Goal: Task Accomplishment & Management: Manage account settings

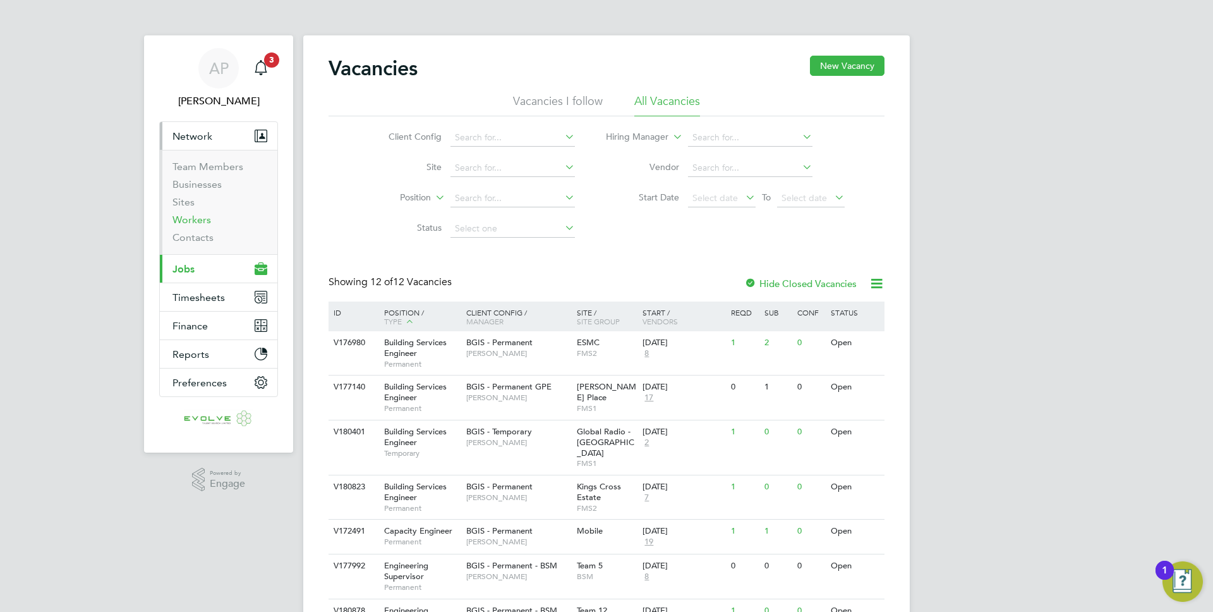
scroll to position [50, 0]
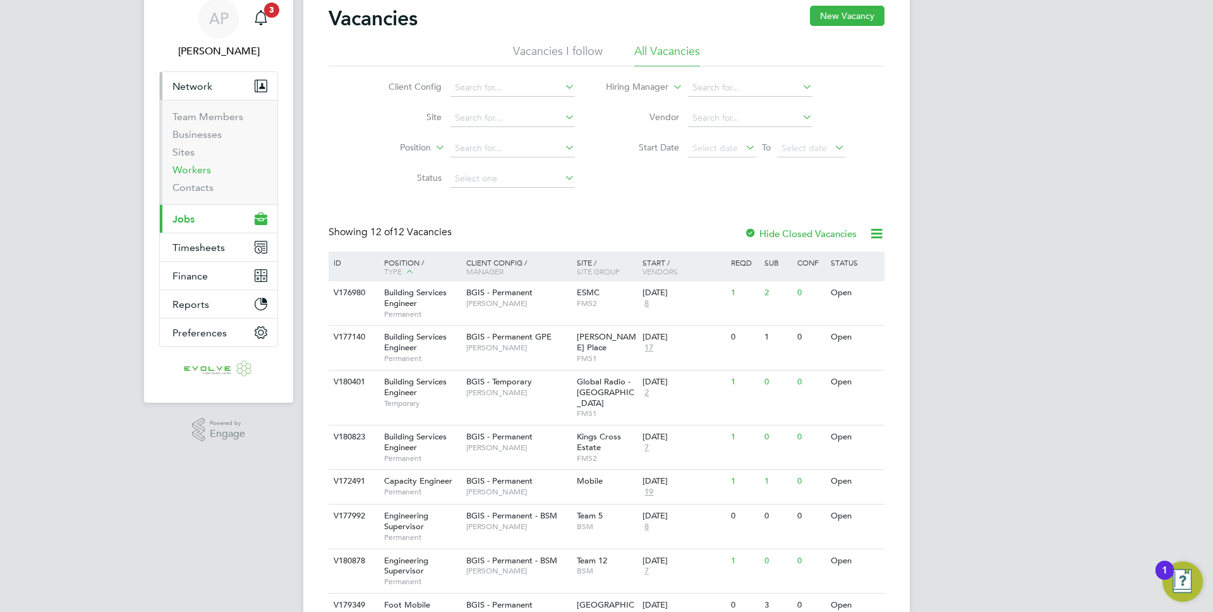
click at [203, 167] on link "Workers" at bounding box center [191, 170] width 39 height 12
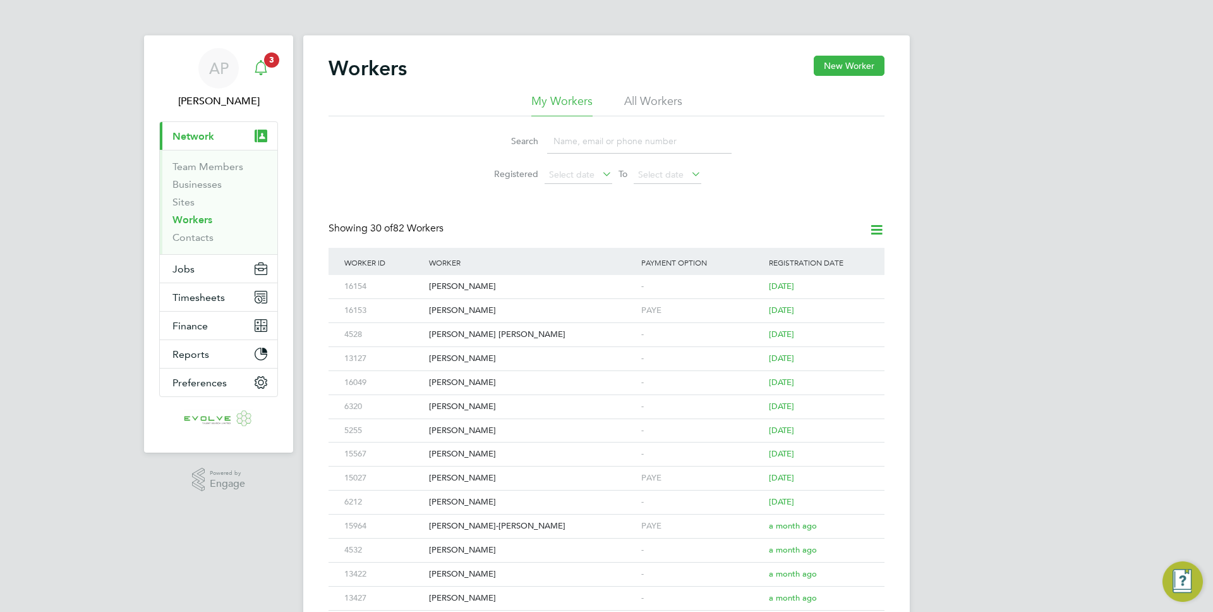
click at [268, 69] on div "Main navigation" at bounding box center [260, 68] width 25 height 25
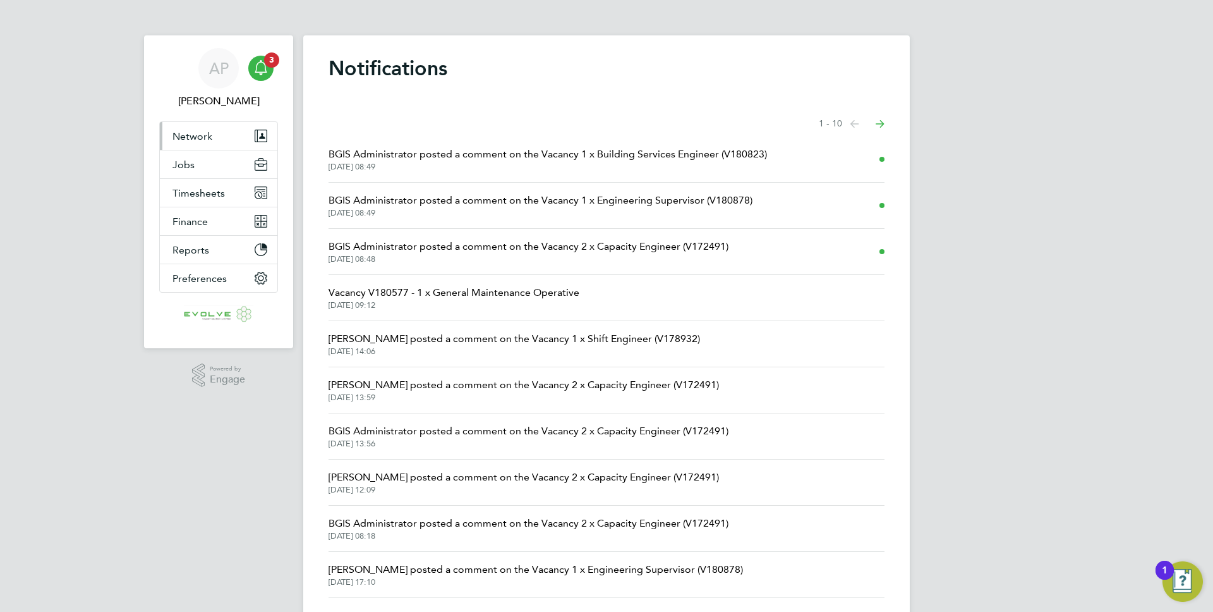
click at [209, 134] on span "Network" at bounding box center [192, 136] width 40 height 12
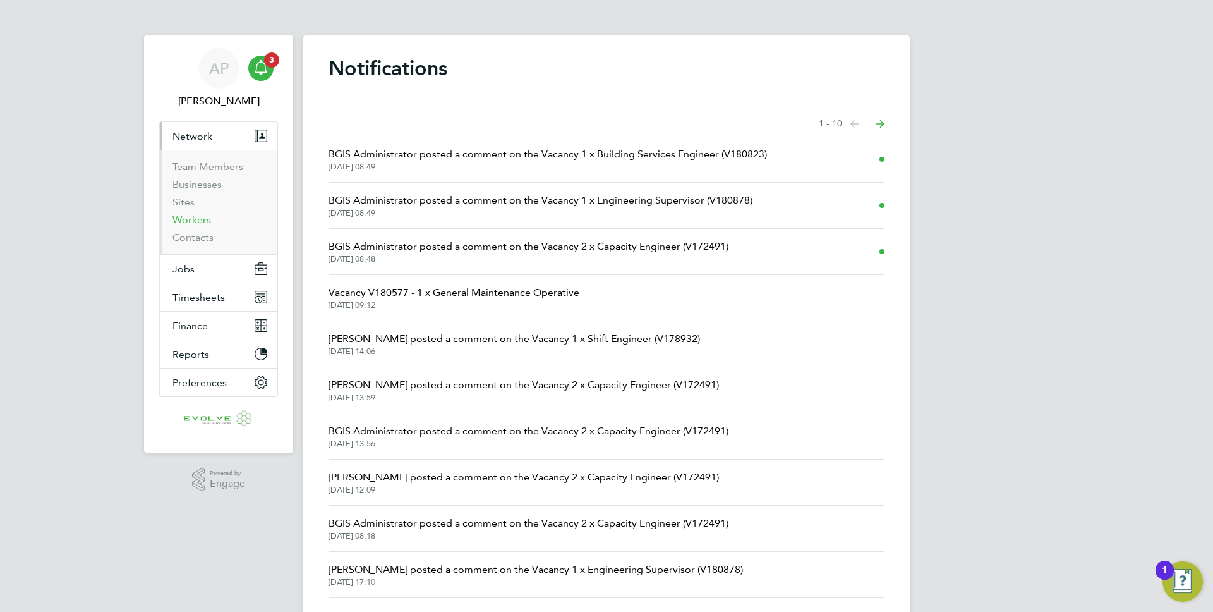
click at [197, 219] on link "Workers" at bounding box center [191, 220] width 39 height 12
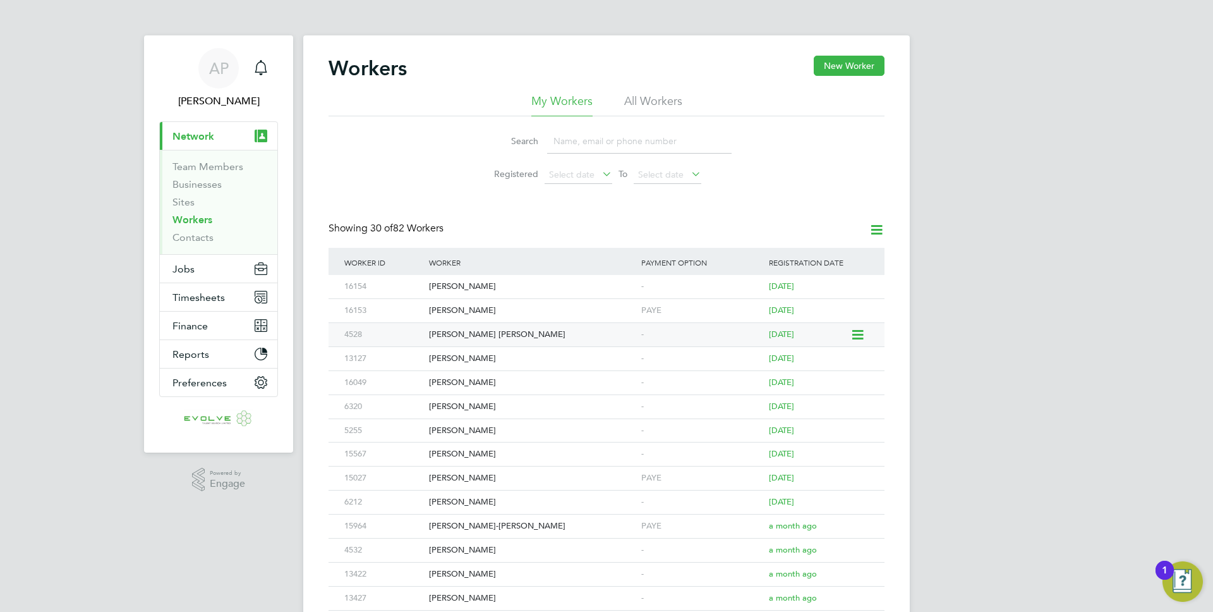
click at [494, 336] on div "[PERSON_NAME] [PERSON_NAME]" at bounding box center [532, 334] width 212 height 23
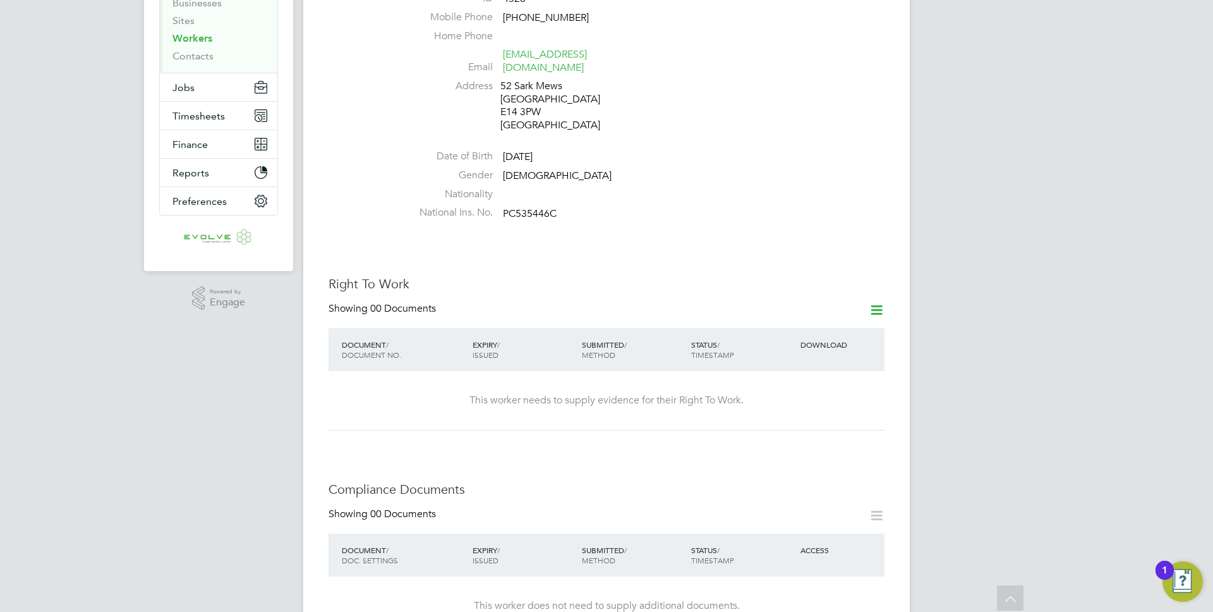
scroll to position [163, 0]
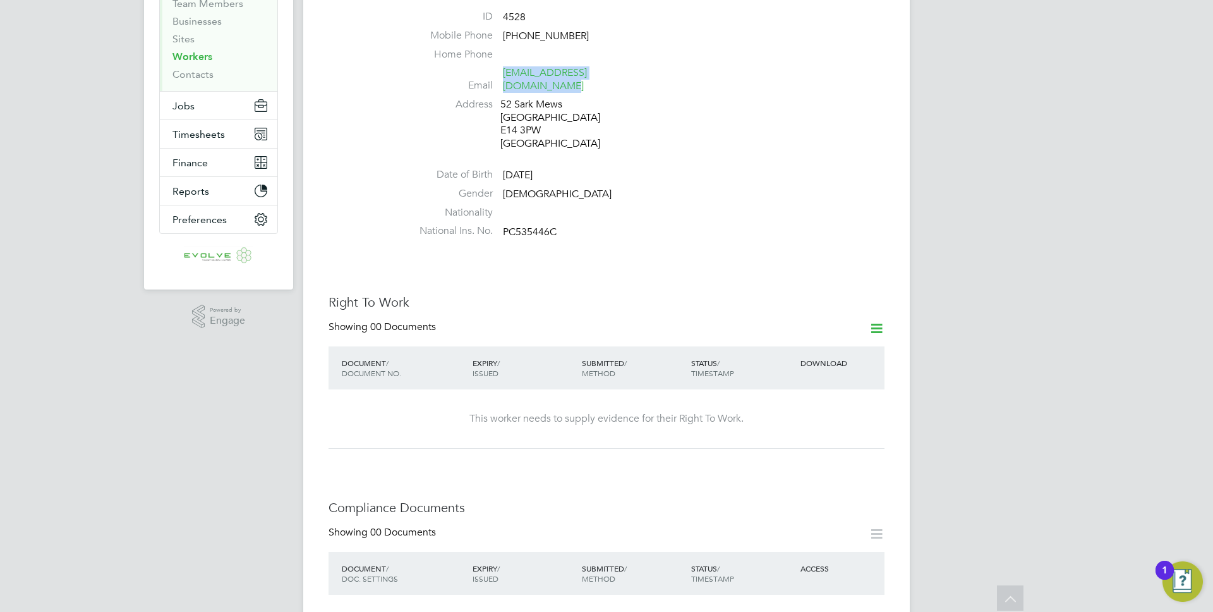
click at [365, 297] on h3 "Right To Work" at bounding box center [606, 302] width 556 height 16
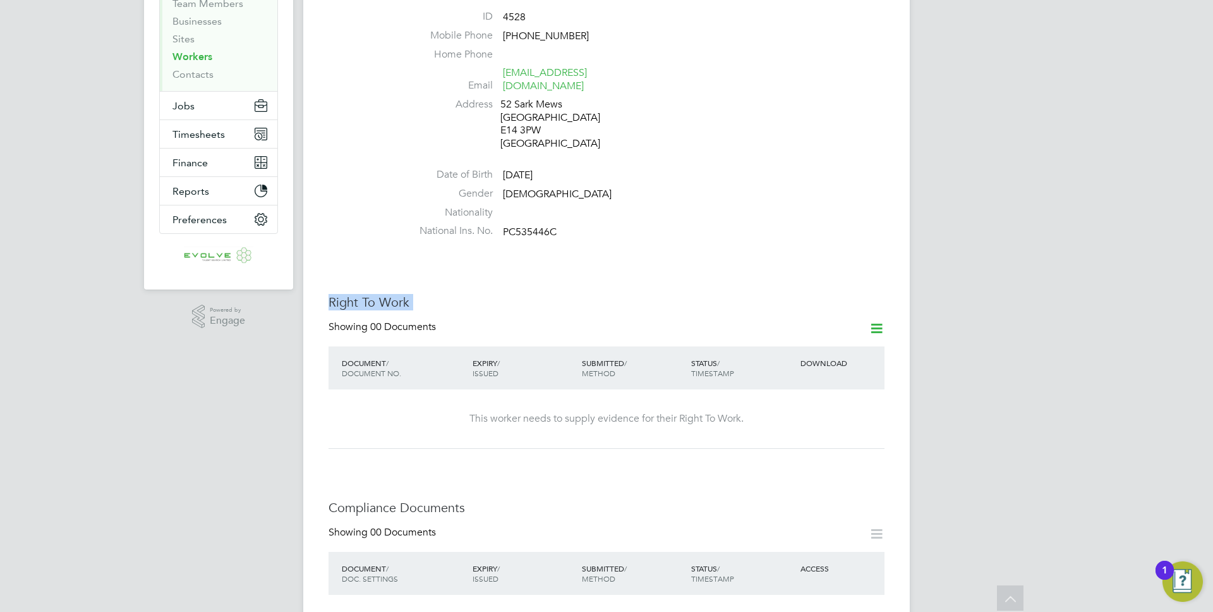
click at [365, 297] on h3 "Right To Work" at bounding box center [606, 302] width 556 height 16
click at [377, 297] on h3 "Right To Work" at bounding box center [606, 302] width 556 height 16
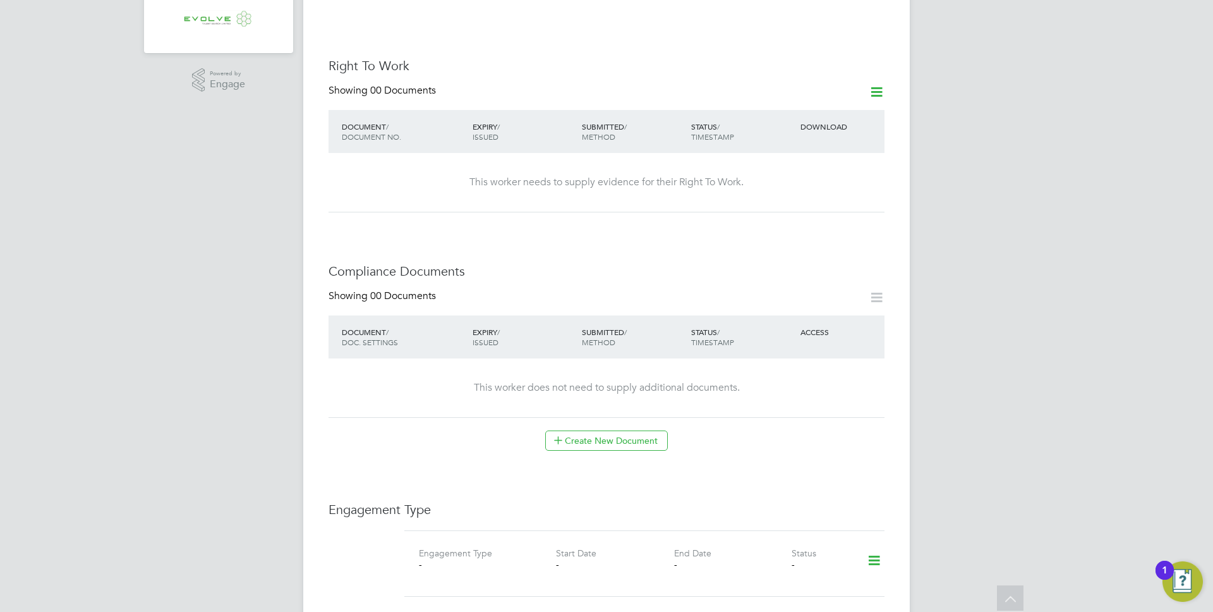
scroll to position [292, 0]
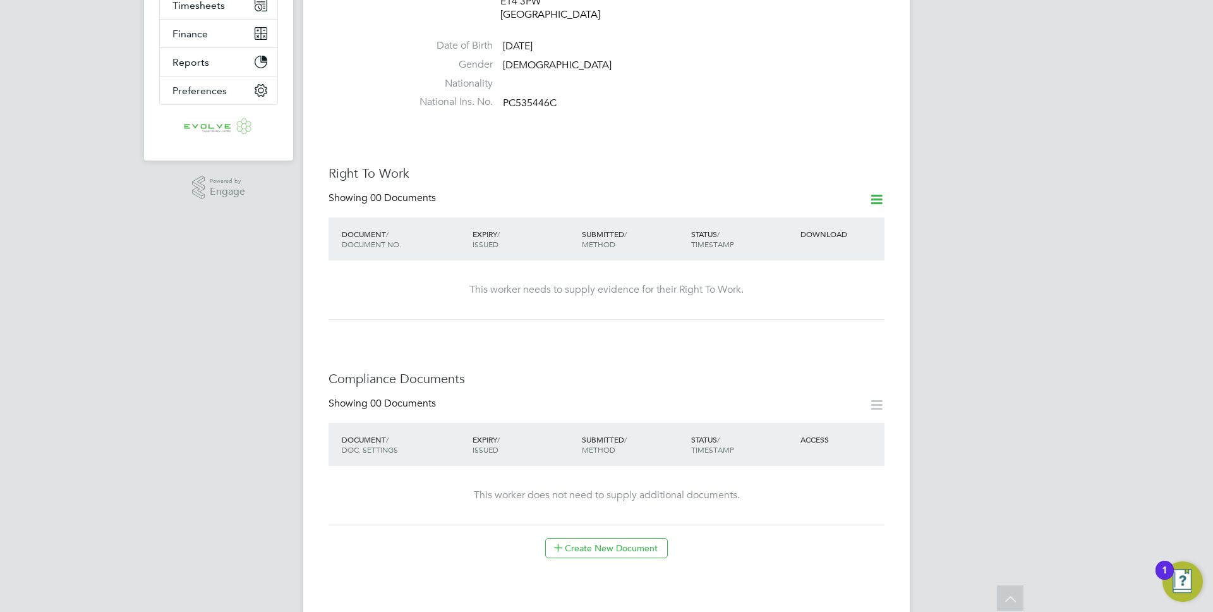
click at [876, 191] on icon at bounding box center [877, 199] width 16 height 16
click at [817, 215] on li "Add Right To Work Document" at bounding box center [806, 217] width 152 height 18
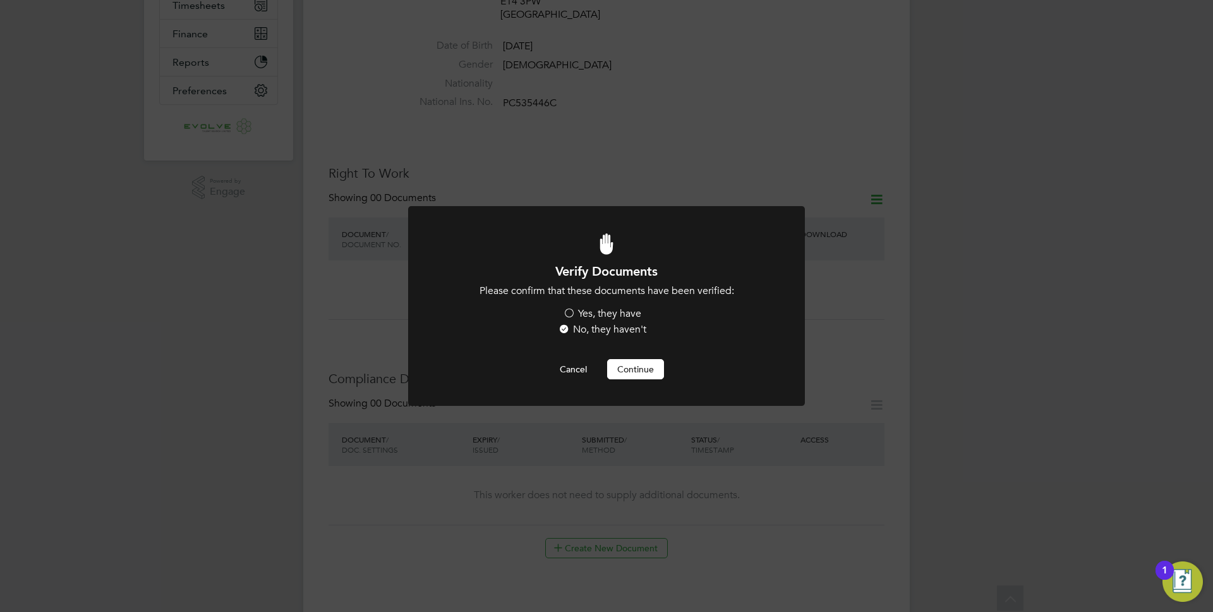
click at [589, 315] on label "Yes, they have" at bounding box center [602, 313] width 78 height 13
click at [0, 0] on input "Yes, they have" at bounding box center [0, 0] width 0 height 0
click at [636, 373] on button "Continue" at bounding box center [635, 369] width 57 height 20
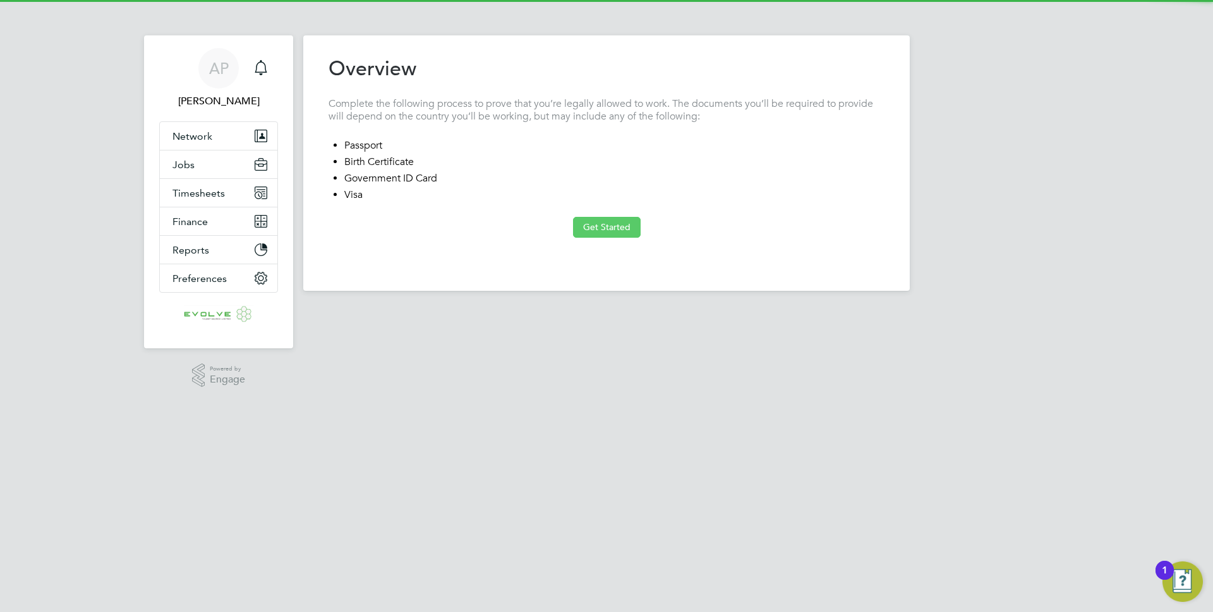
click at [625, 236] on button "Get Started" at bounding box center [607, 227] width 68 height 20
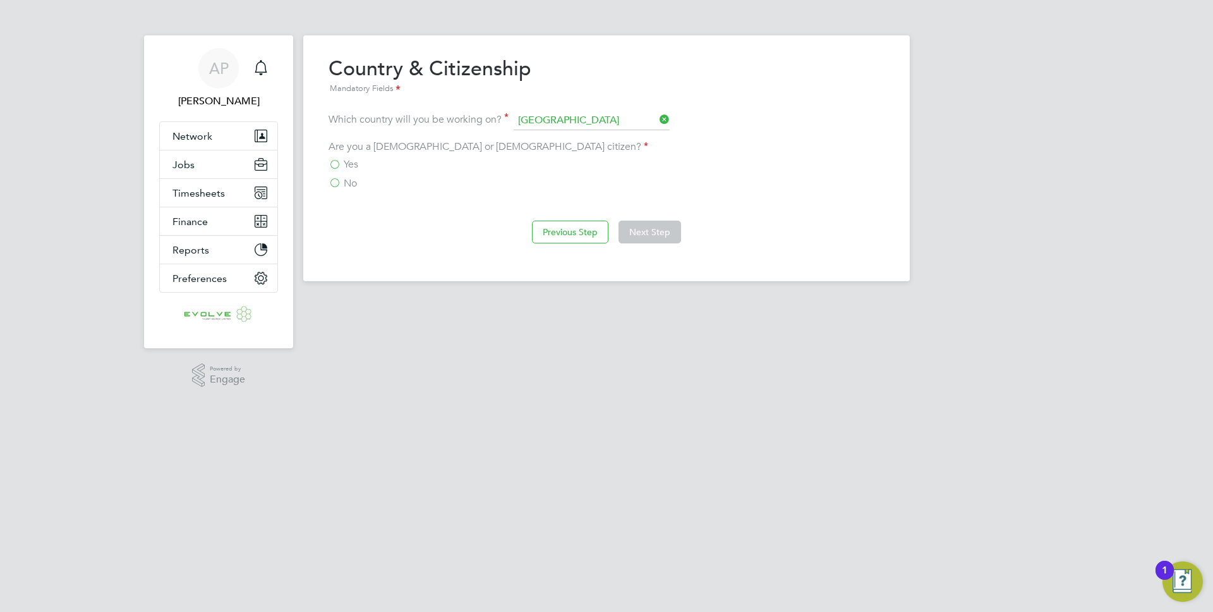
click at [344, 160] on span "Yes" at bounding box center [351, 164] width 15 height 13
click at [0, 0] on input "Yes" at bounding box center [0, 0] width 0 height 0
click at [634, 227] on button "Next Step" at bounding box center [649, 231] width 63 height 23
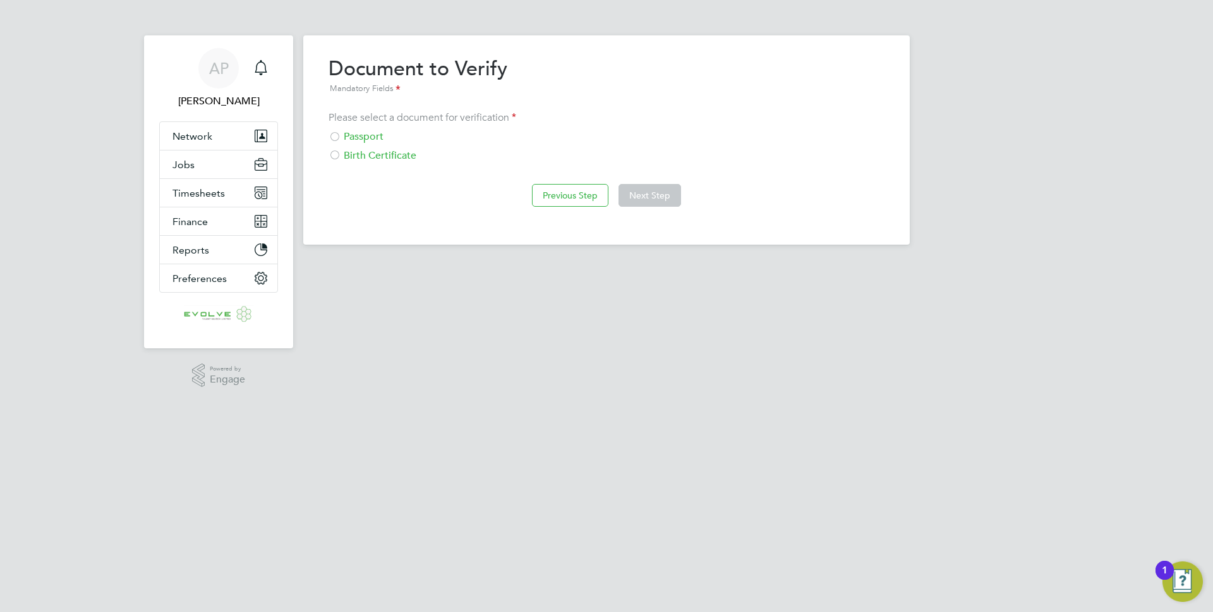
click at [383, 135] on div "Passport" at bounding box center [606, 136] width 556 height 13
click at [644, 200] on button "Next Step" at bounding box center [649, 195] width 63 height 23
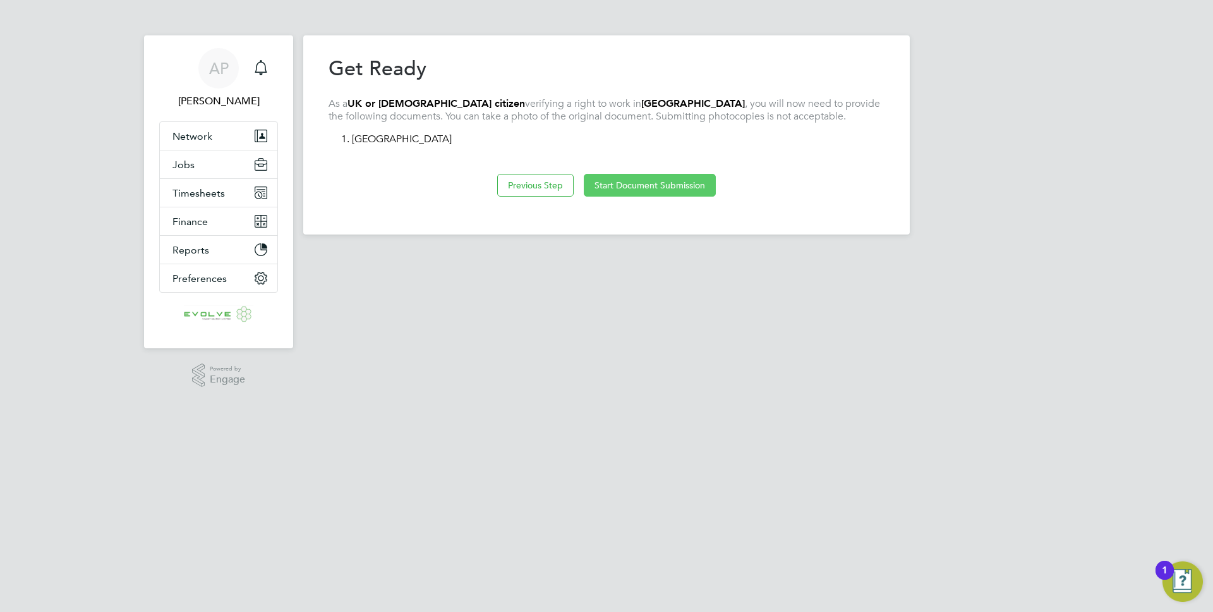
click at [665, 193] on button "Start Document Submission" at bounding box center [650, 185] width 132 height 23
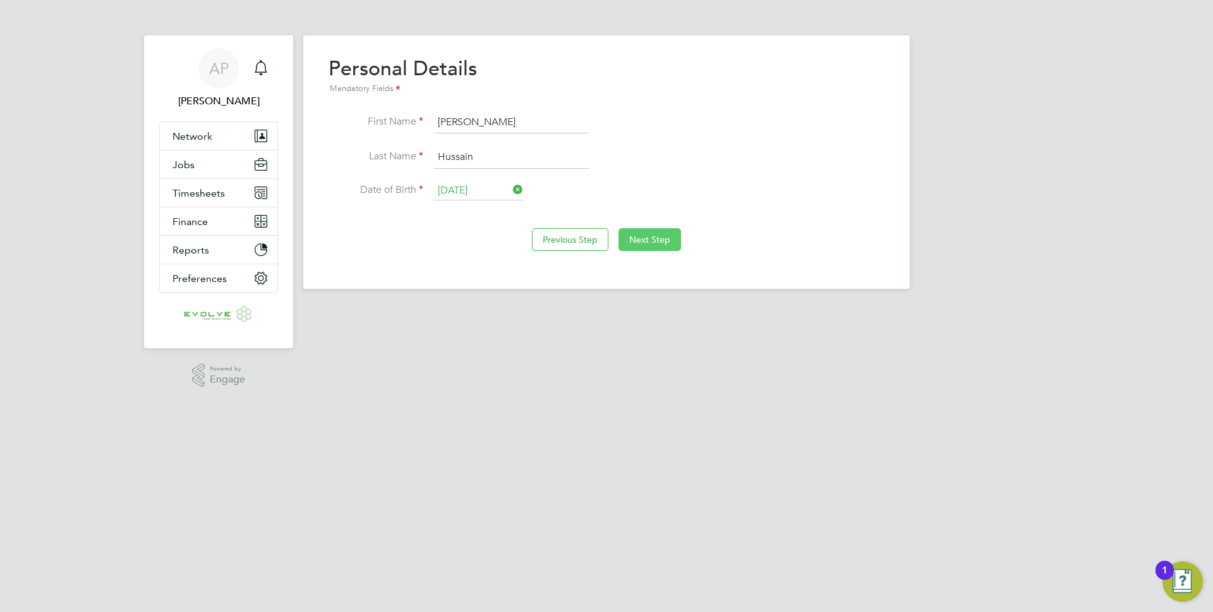
click at [647, 244] on button "Next Step" at bounding box center [649, 239] width 63 height 23
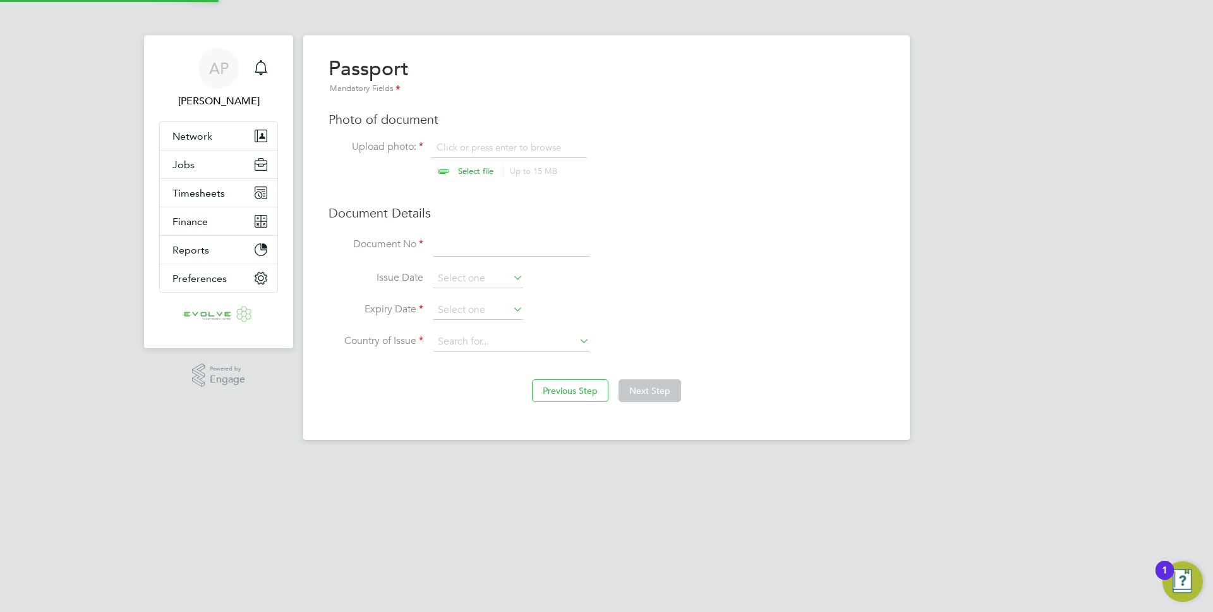
scroll to position [17, 157]
click at [458, 168] on input "file" at bounding box center [488, 160] width 198 height 38
type input "C:\fakepath\Passport.jpeg"
click at [476, 246] on input at bounding box center [511, 245] width 156 height 23
click at [470, 244] on input at bounding box center [511, 245] width 156 height 23
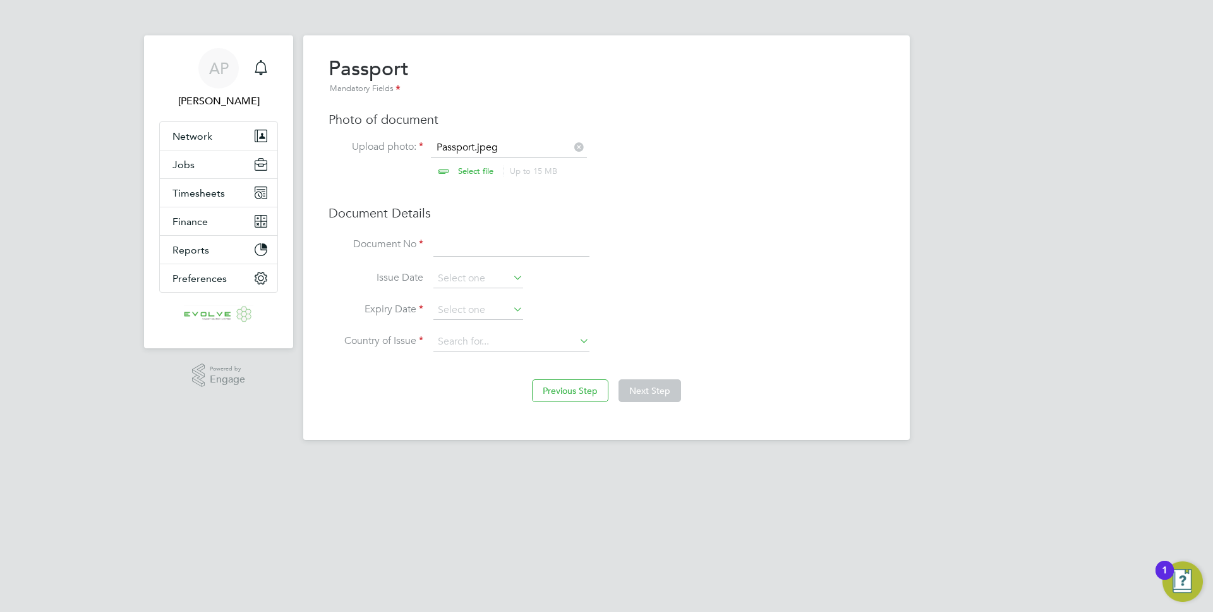
paste input "536847813"
type input "536847813"
click at [440, 306] on input at bounding box center [478, 310] width 90 height 19
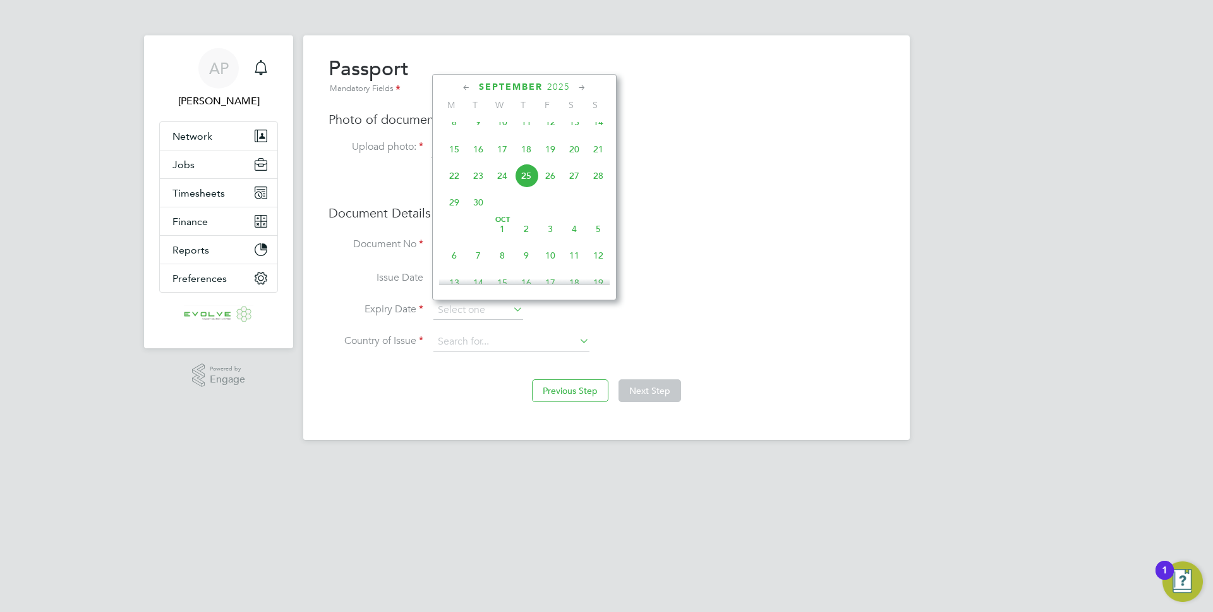
click at [564, 89] on span "2025" at bounding box center [558, 86] width 23 height 11
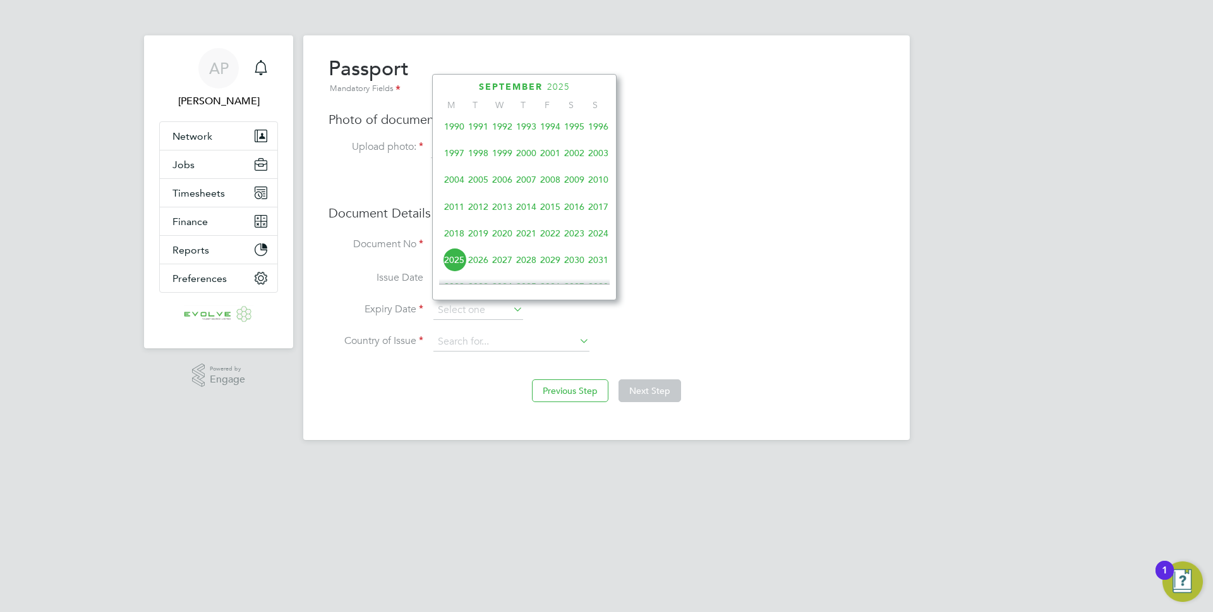
scroll to position [275, 0]
click at [480, 267] on span "2026" at bounding box center [478, 259] width 24 height 24
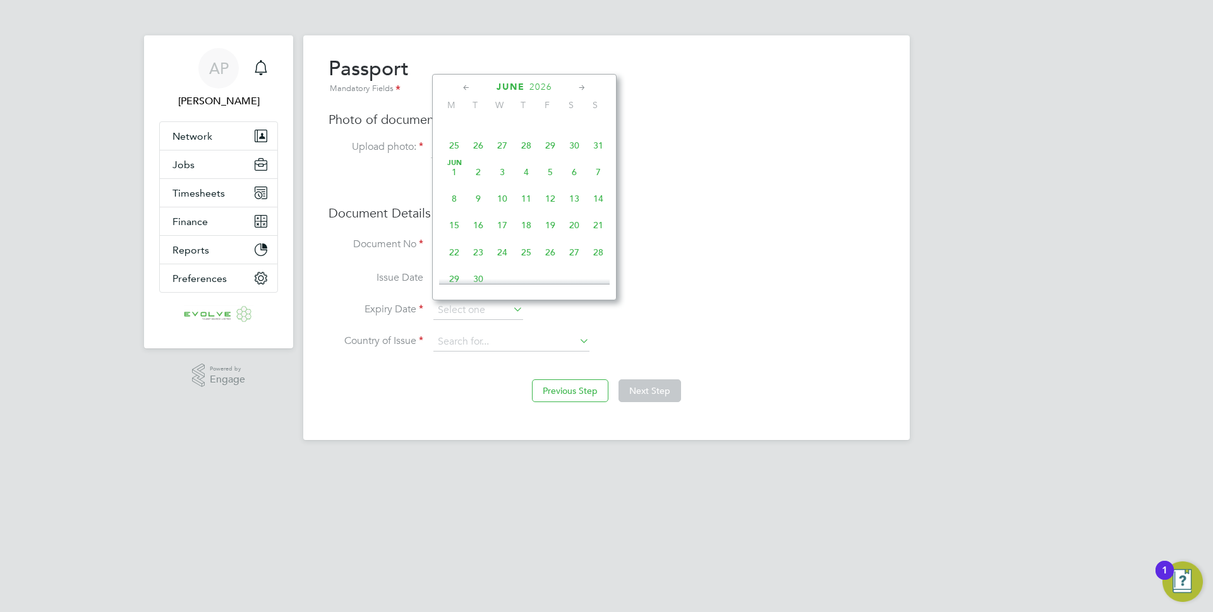
scroll to position [219, 0]
click at [573, 185] on span "6" at bounding box center [574, 181] width 24 height 24
type input "[DATE]"
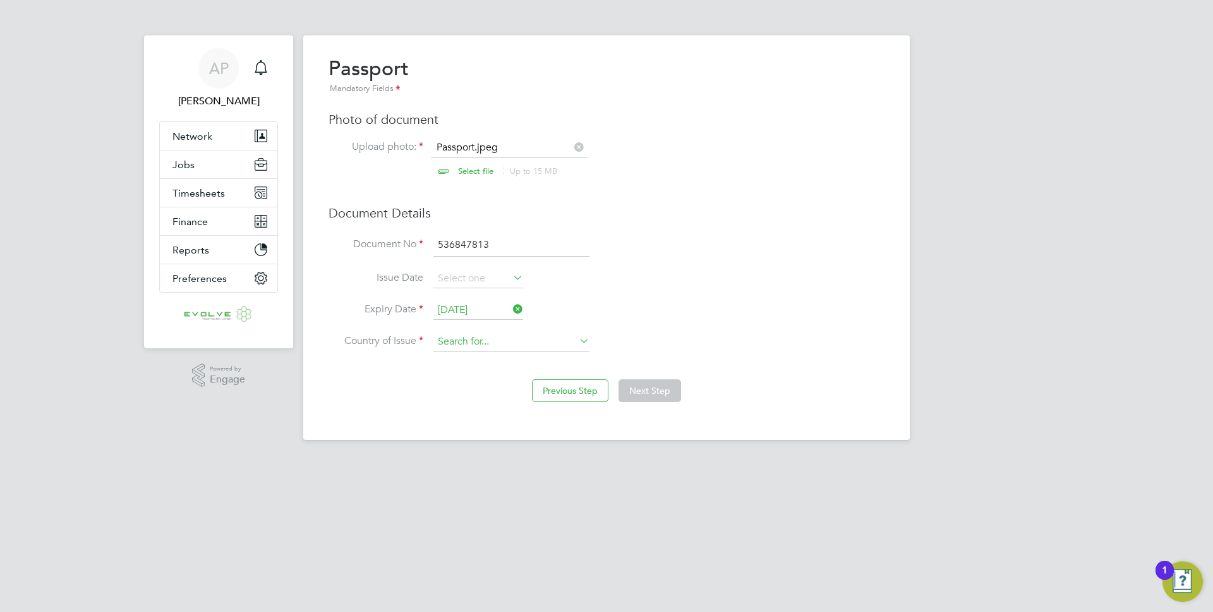
click at [450, 339] on input at bounding box center [511, 341] width 156 height 19
click at [468, 361] on b "Kingdom" at bounding box center [487, 359] width 39 height 11
type input "[GEOGRAPHIC_DATA]"
click at [675, 385] on button "Next Step" at bounding box center [649, 390] width 63 height 23
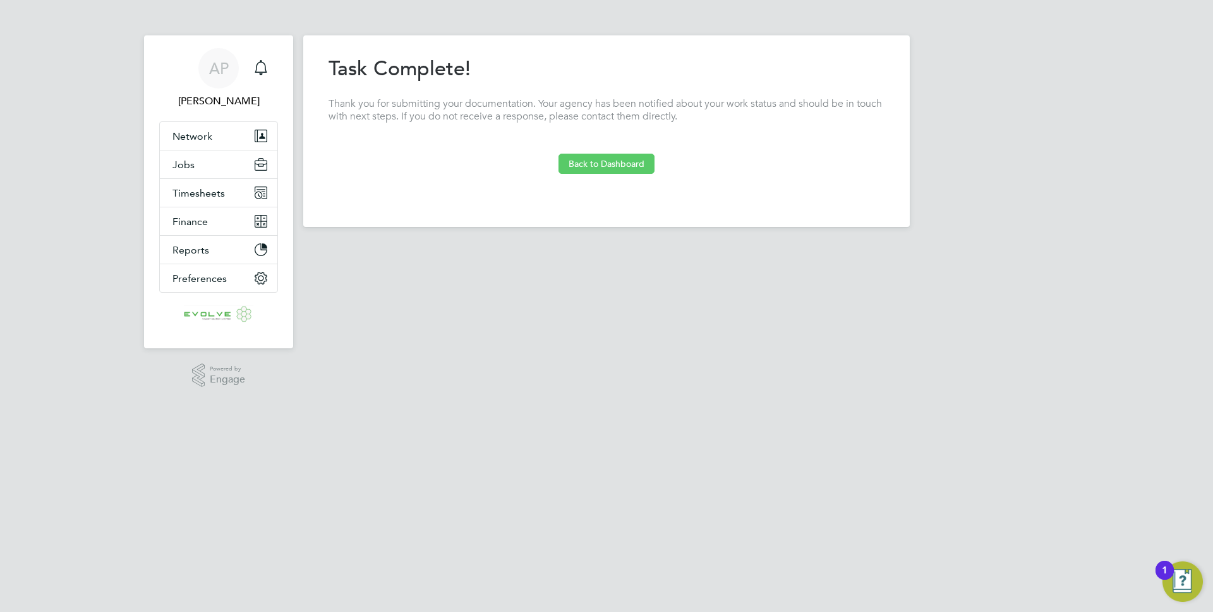
click at [630, 160] on button "Back to Dashboard" at bounding box center [606, 164] width 96 height 20
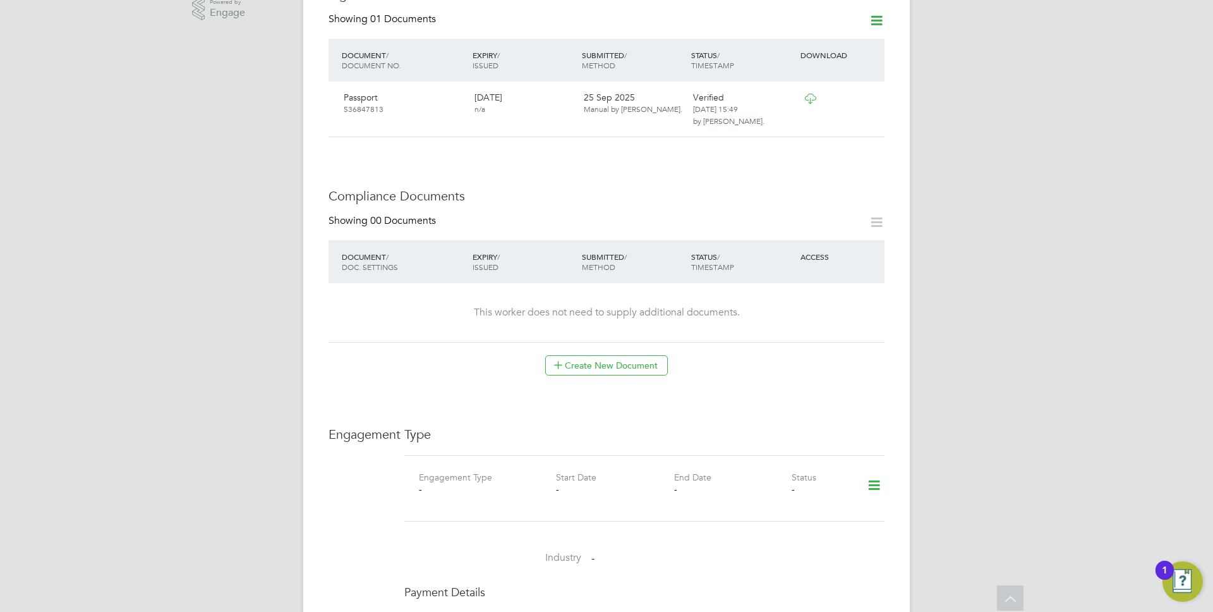
scroll to position [478, 0]
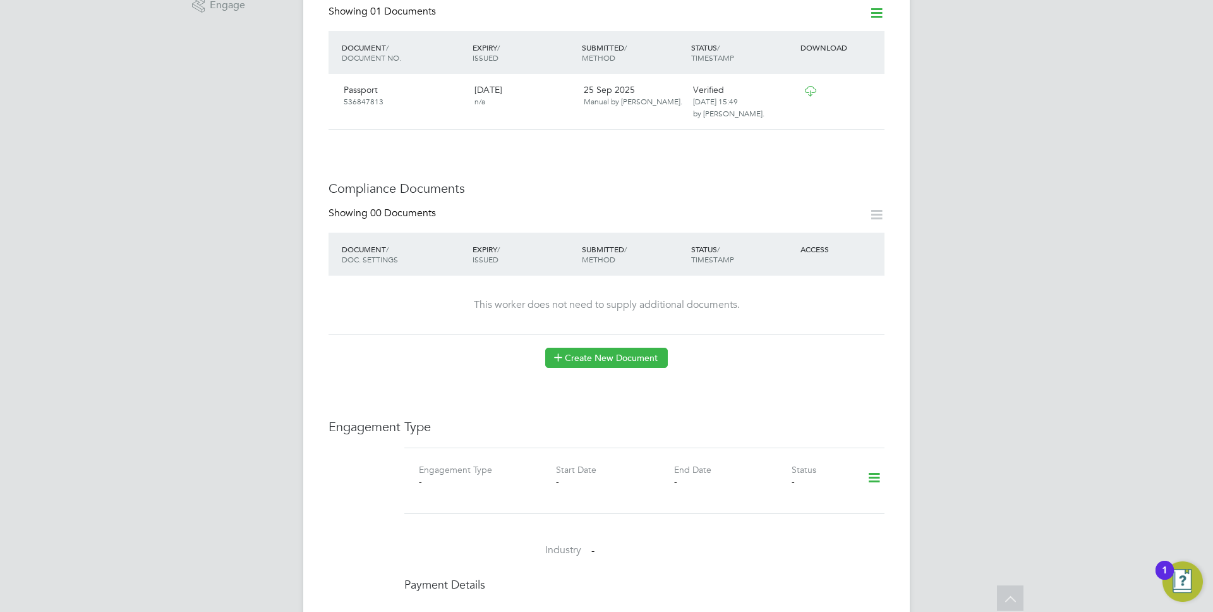
click at [610, 347] on button "Create New Document" at bounding box center [606, 357] width 123 height 20
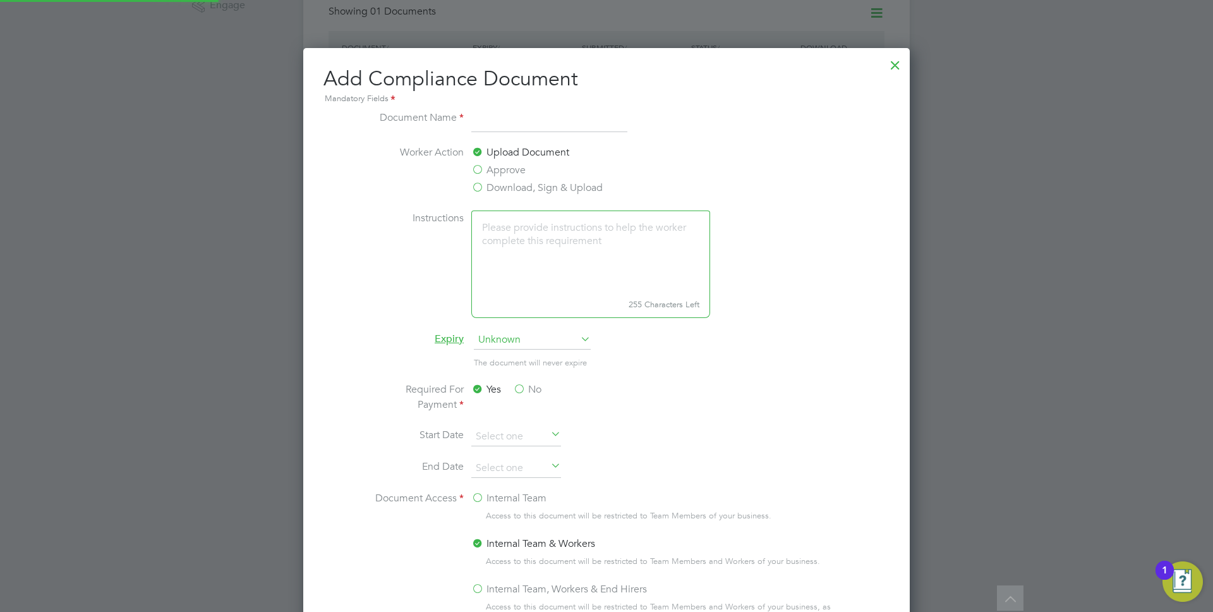
scroll to position [663, 607]
type input "Passport"
click at [668, 426] on li "Required For Payment Yes No" at bounding box center [606, 404] width 475 height 45
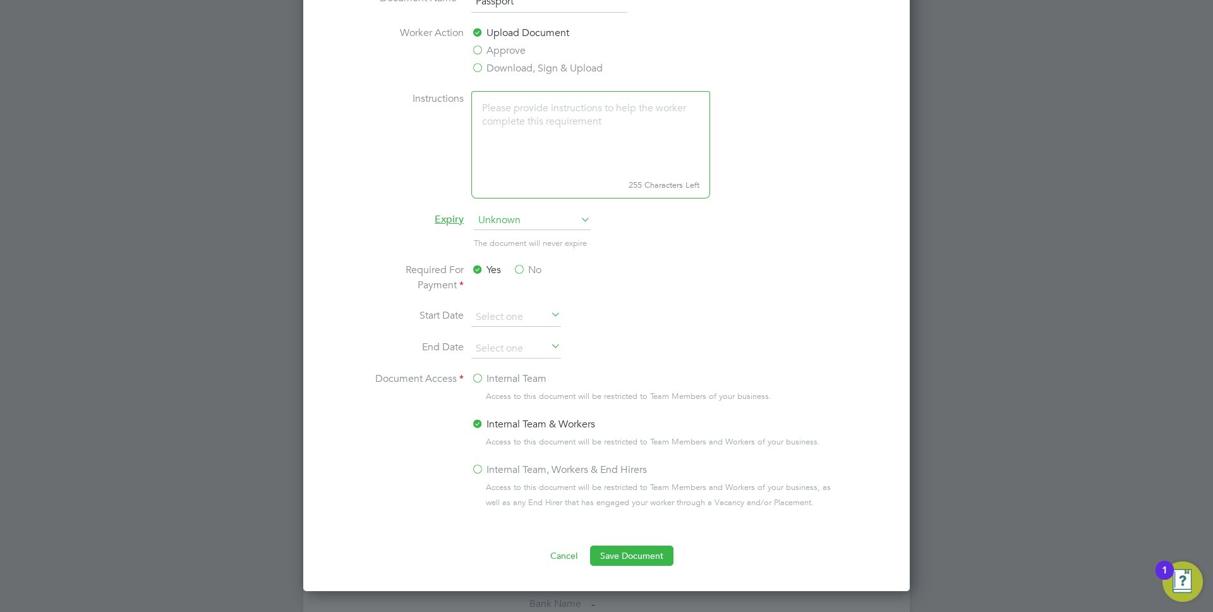
scroll to position [599, 0]
click at [629, 561] on button "Save Document" at bounding box center [631, 554] width 83 height 20
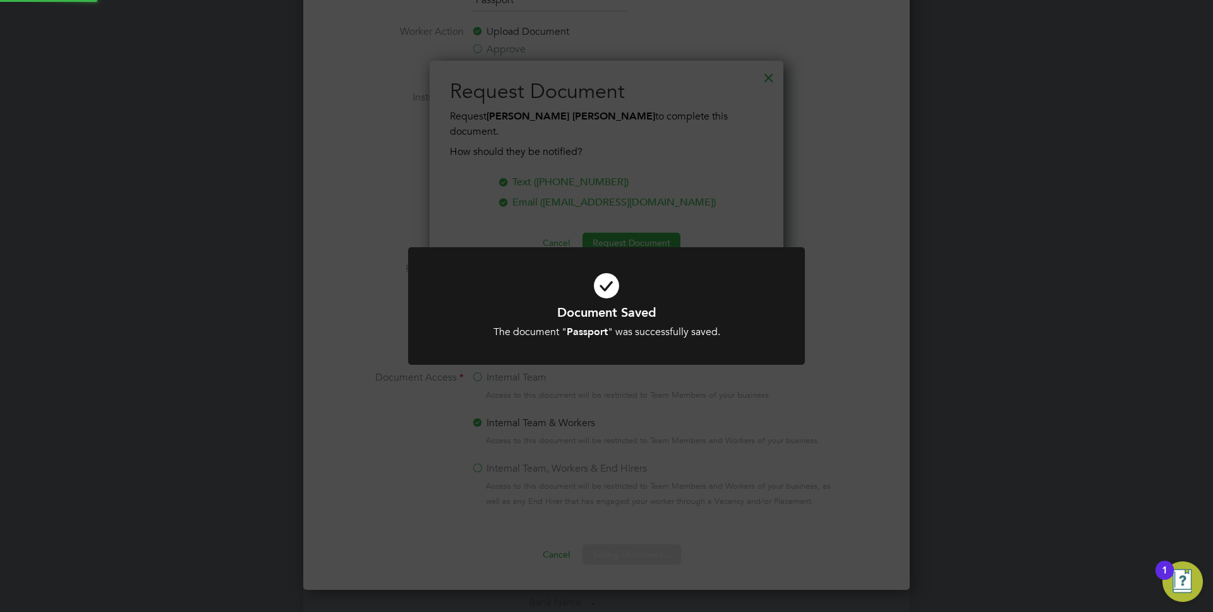
scroll to position [203, 354]
click at [642, 357] on div at bounding box center [606, 306] width 397 height 118
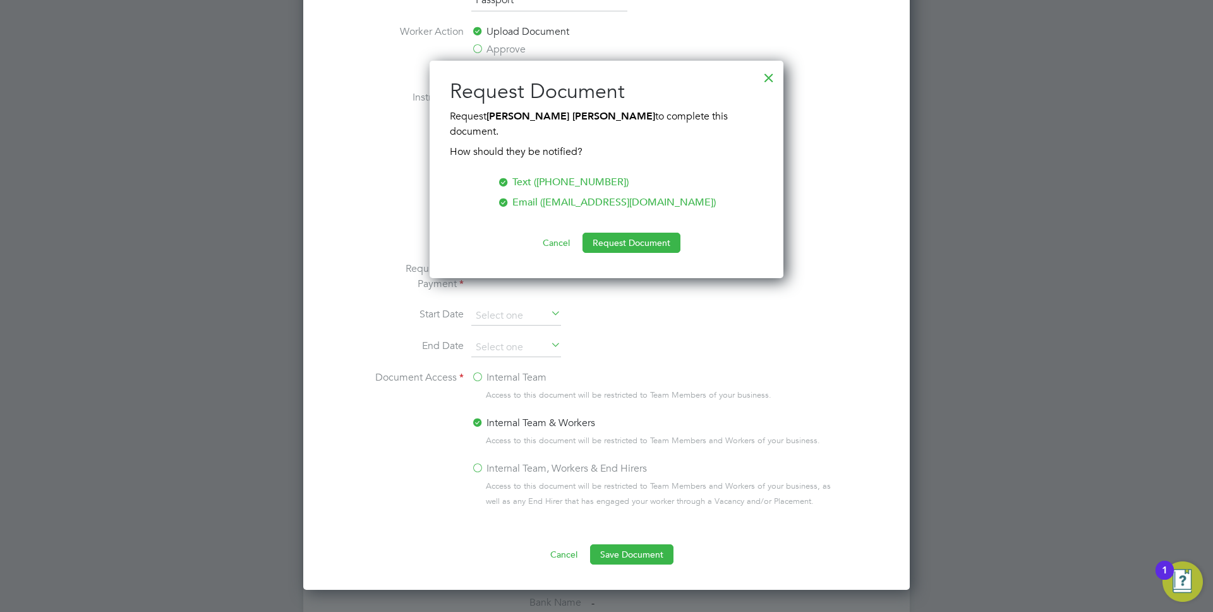
click at [553, 232] on button "Cancel" at bounding box center [556, 242] width 47 height 20
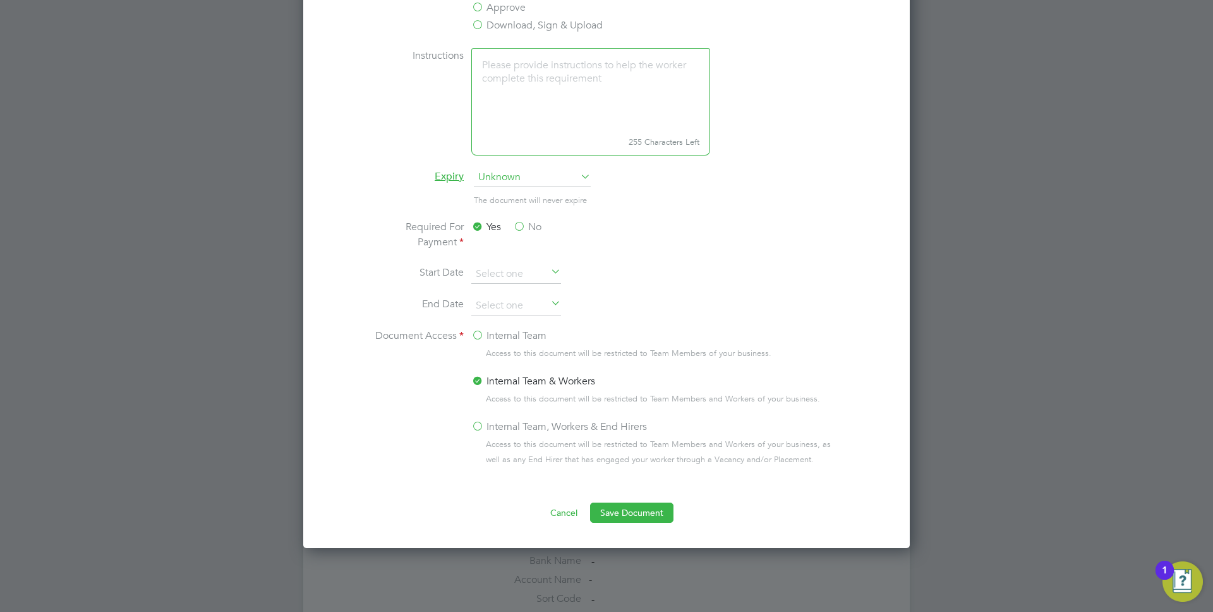
scroll to position [660, 0]
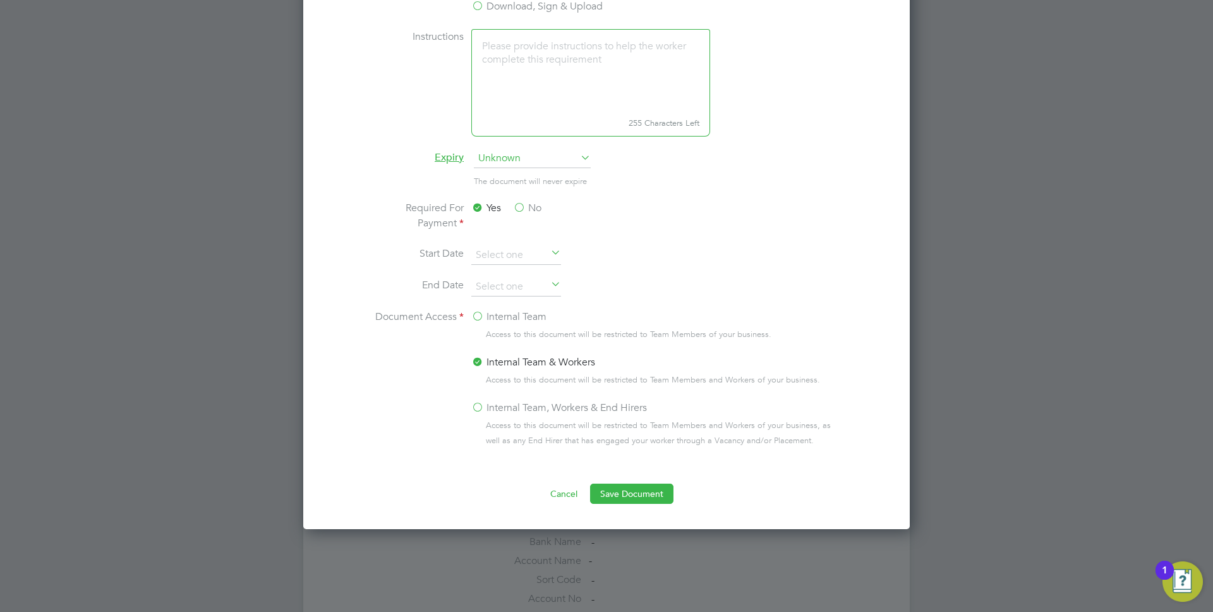
click at [526, 268] on li "Start Date" at bounding box center [606, 262] width 475 height 32
click at [517, 251] on input at bounding box center [516, 255] width 90 height 19
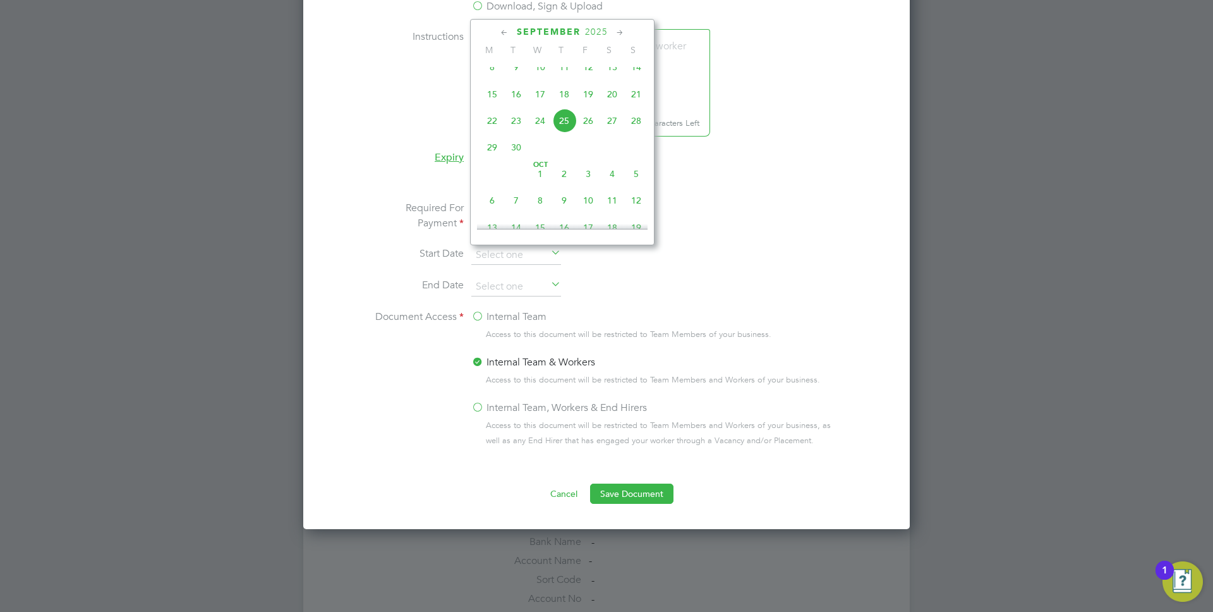
click at [597, 28] on span "2025" at bounding box center [596, 32] width 23 height 11
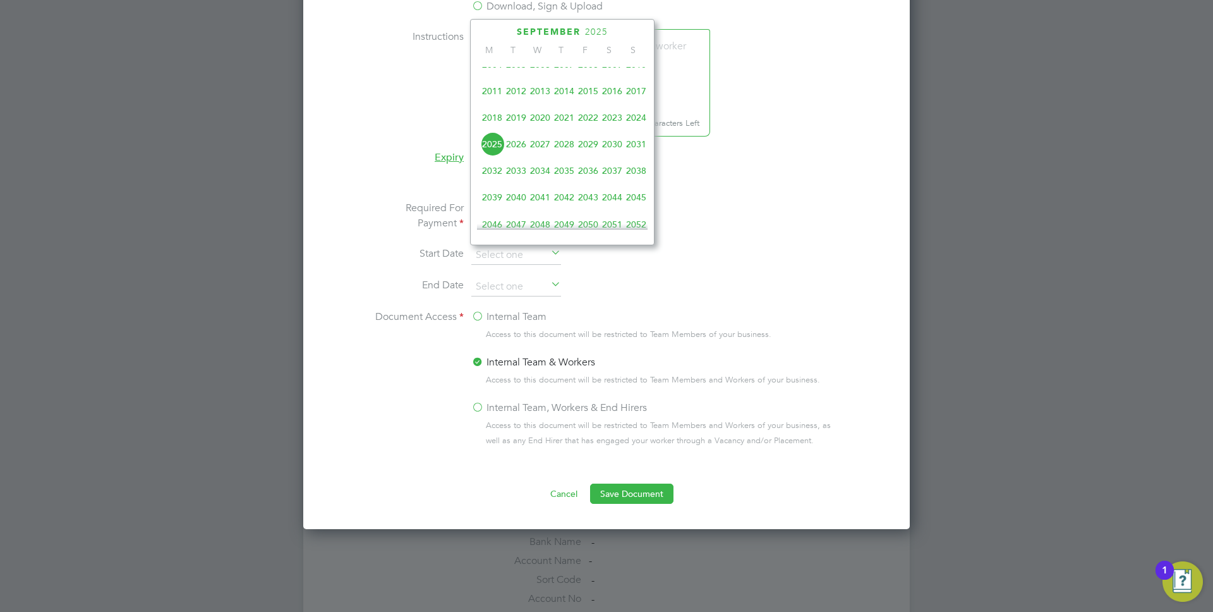
click at [621, 93] on span "2016" at bounding box center [612, 91] width 24 height 24
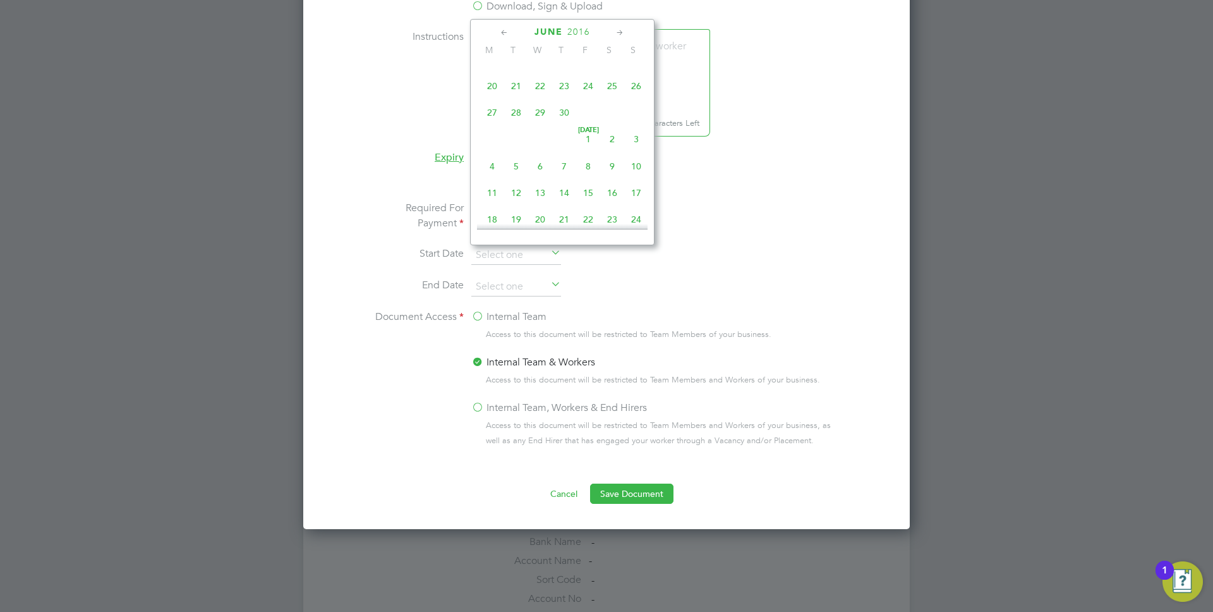
scroll to position [140, 0]
click at [497, 129] on span "6" at bounding box center [492, 126] width 24 height 24
type input "[DATE]"
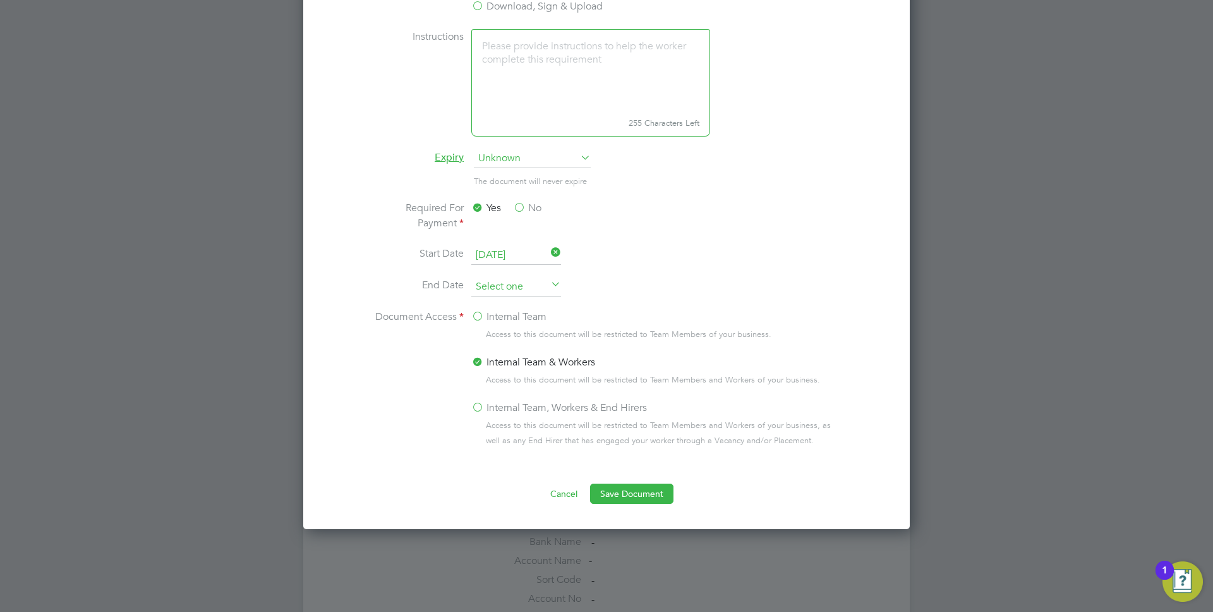
click at [512, 286] on input at bounding box center [516, 286] width 90 height 19
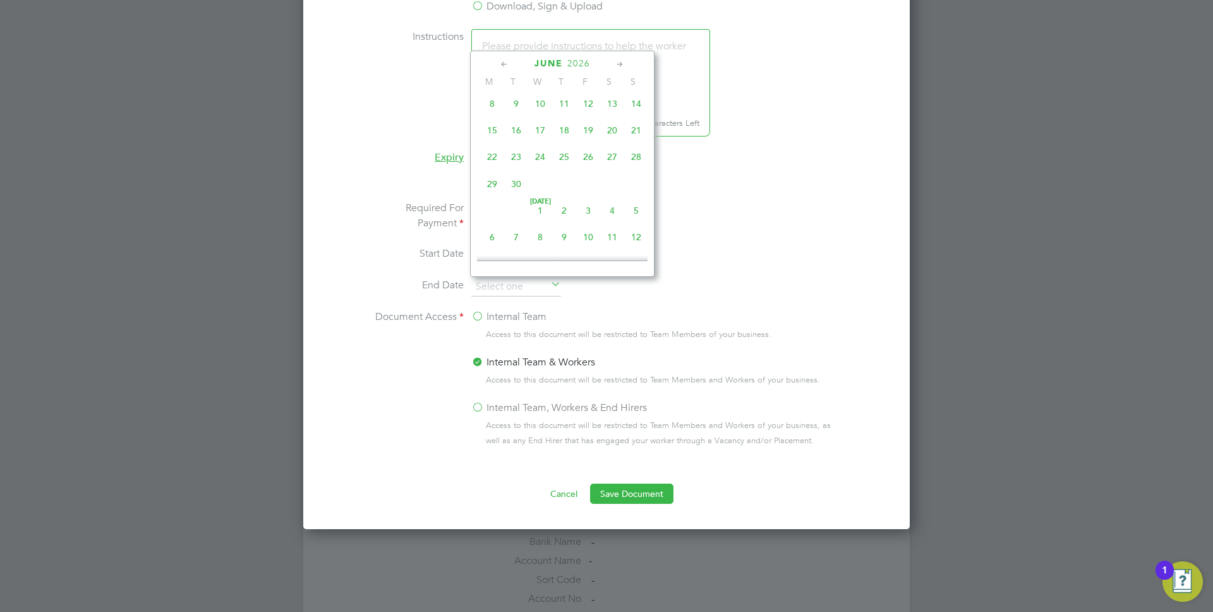
scroll to position [1742, 0]
click at [490, 193] on span "6" at bounding box center [492, 181] width 24 height 24
type input "[DATE]"
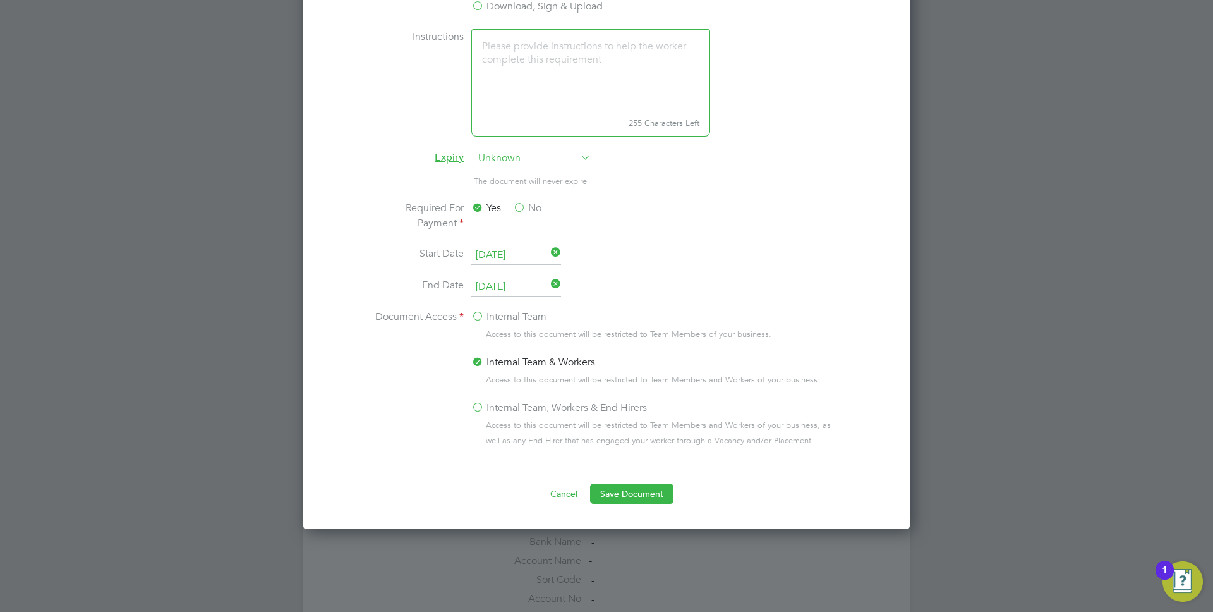
click at [773, 253] on li "Start Date 06 Jun 2016" at bounding box center [606, 262] width 475 height 32
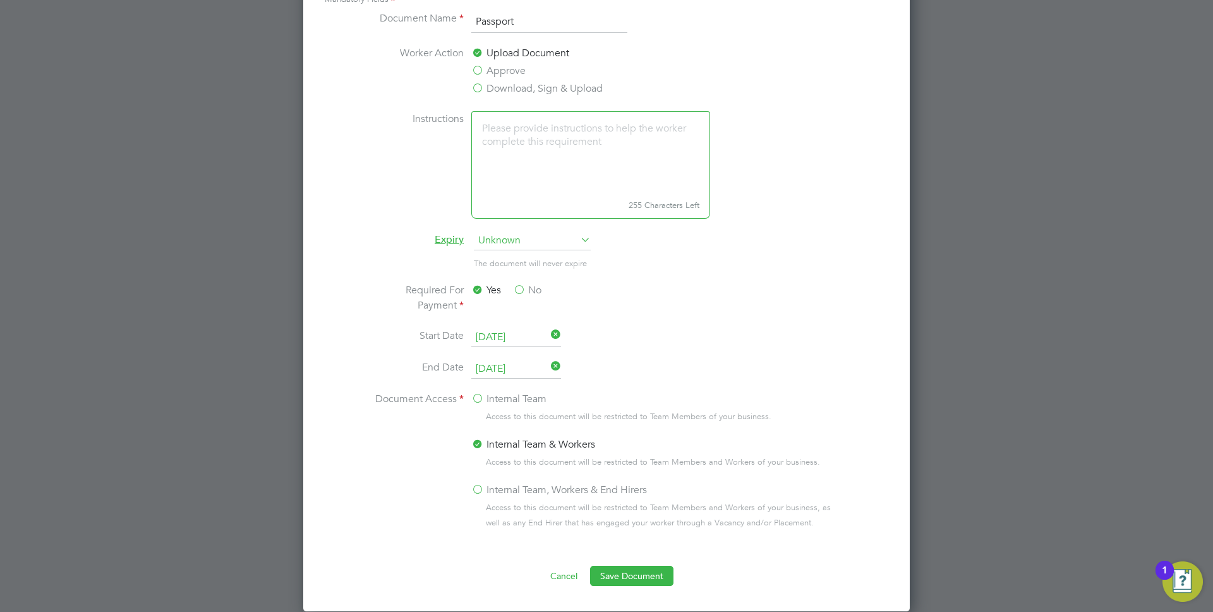
scroll to position [556, 0]
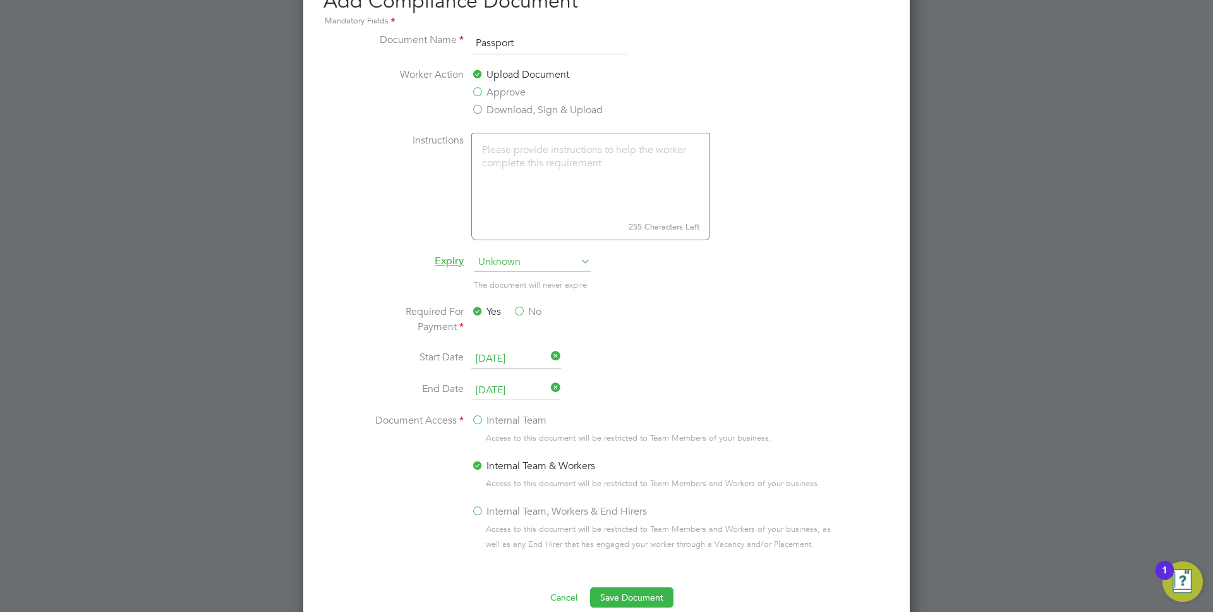
click at [543, 257] on span "Unknown" at bounding box center [532, 262] width 117 height 19
click at [522, 347] on li "Specific date" at bounding box center [532, 346] width 118 height 16
click at [626, 298] on li "Entered manually by user" at bounding box center [606, 291] width 475 height 26
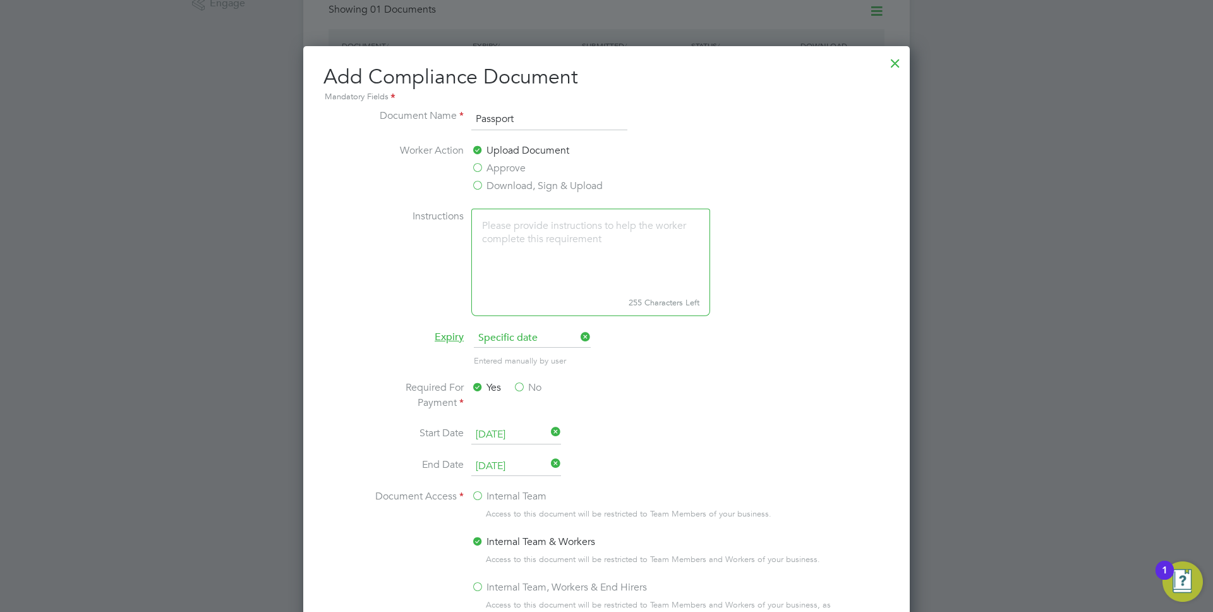
scroll to position [394, 0]
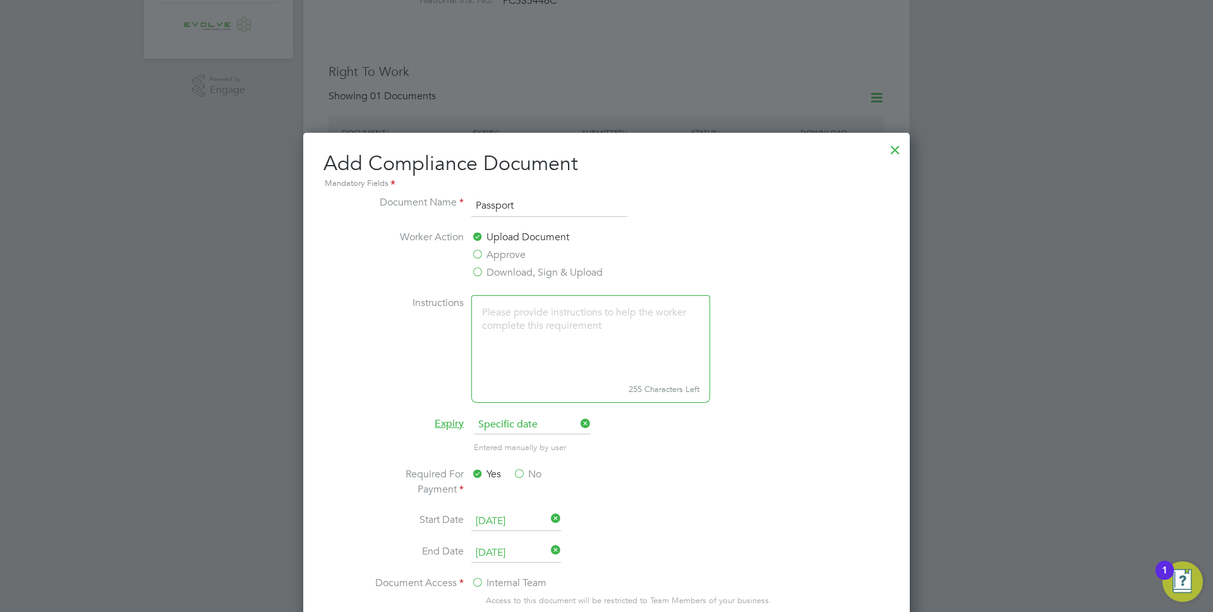
click at [493, 272] on label "Download, Sign & Upload" at bounding box center [536, 272] width 131 height 15
click at [0, 0] on input "Download, Sign & Upload" at bounding box center [0, 0] width 0 height 0
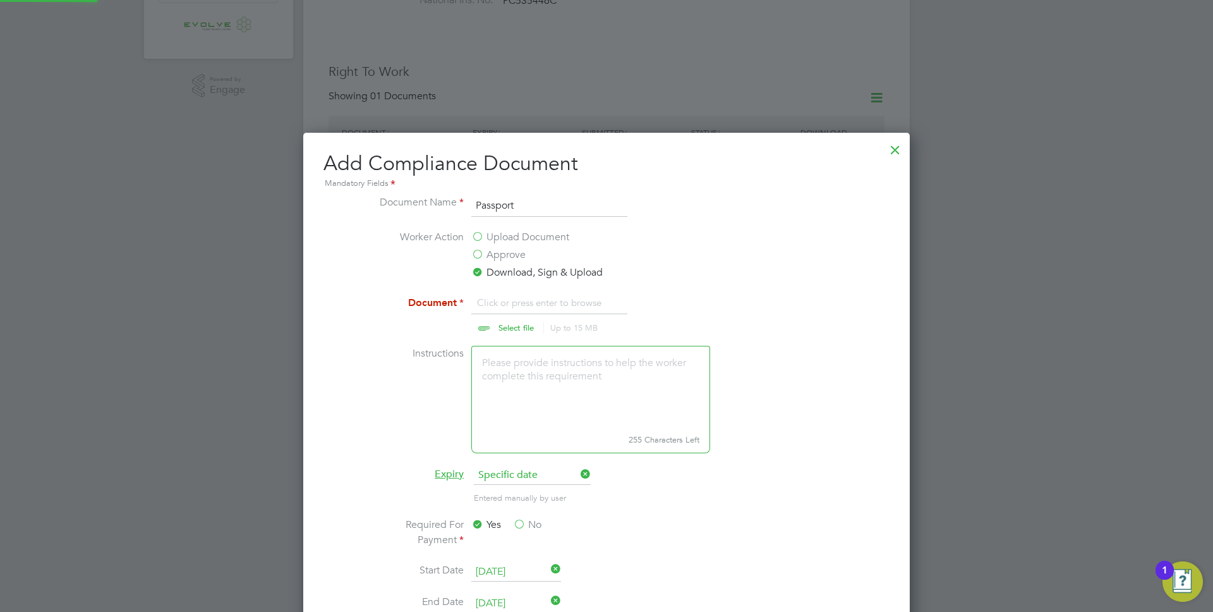
scroll to position [19, 157]
click at [487, 257] on label "Approve" at bounding box center [498, 254] width 54 height 15
click at [0, 0] on input "Approve" at bounding box center [0, 0] width 0 height 0
click at [488, 238] on label "Upload Document" at bounding box center [520, 236] width 98 height 15
click at [0, 0] on input "Upload Document" at bounding box center [0, 0] width 0 height 0
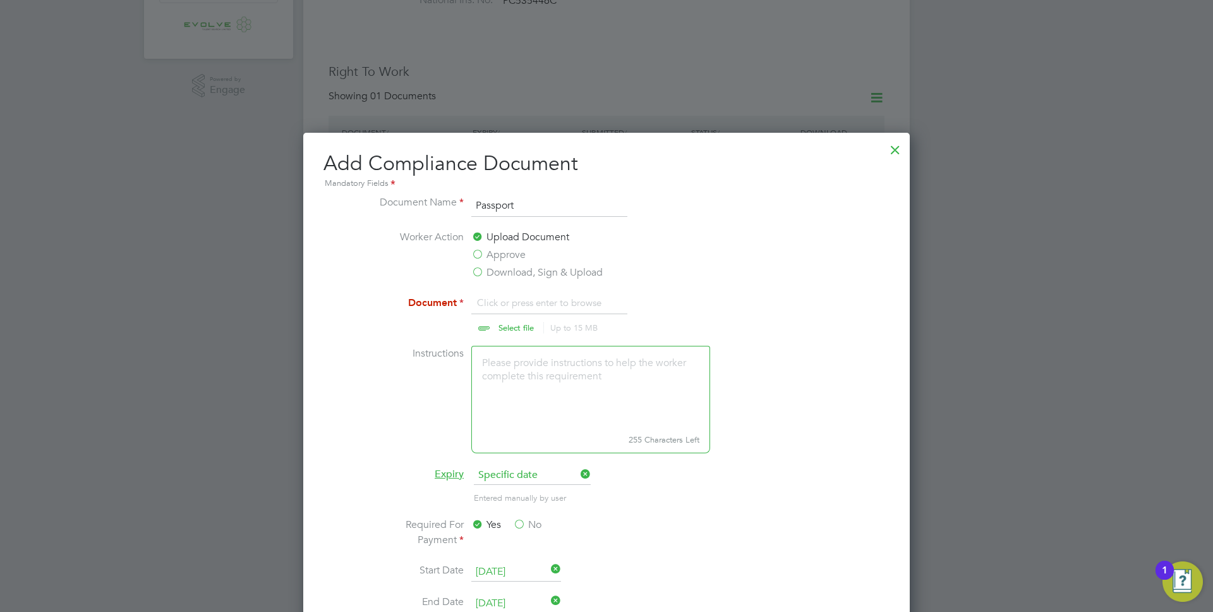
scroll to position [663, 607]
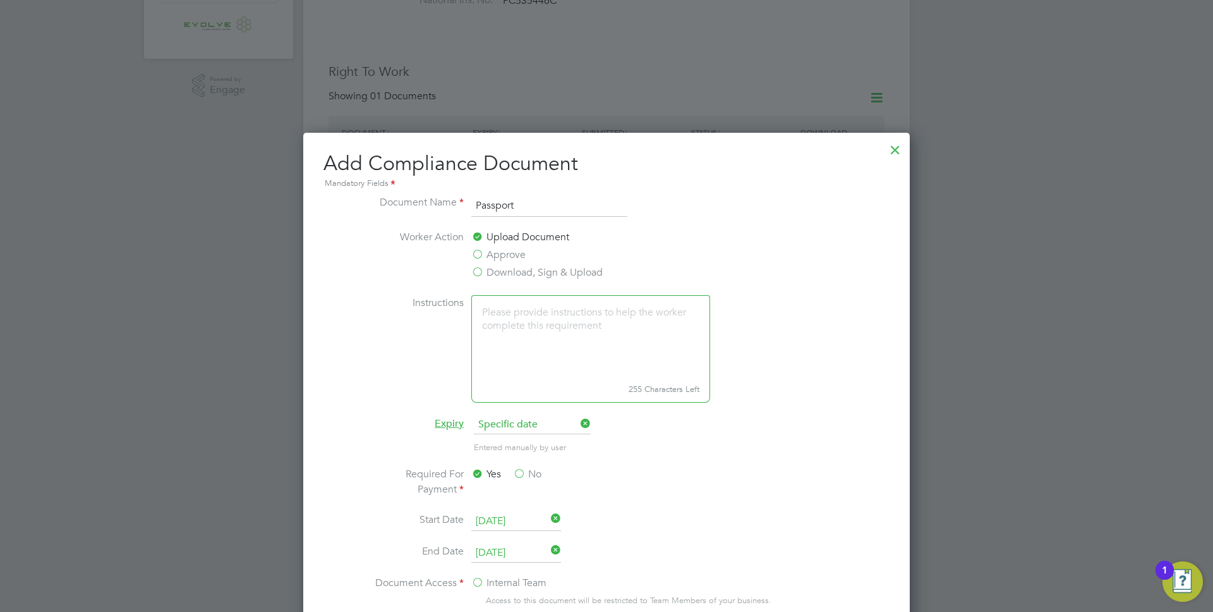
click at [482, 256] on label "Approve" at bounding box center [498, 254] width 54 height 15
click at [0, 0] on input "Approve" at bounding box center [0, 0] width 0 height 0
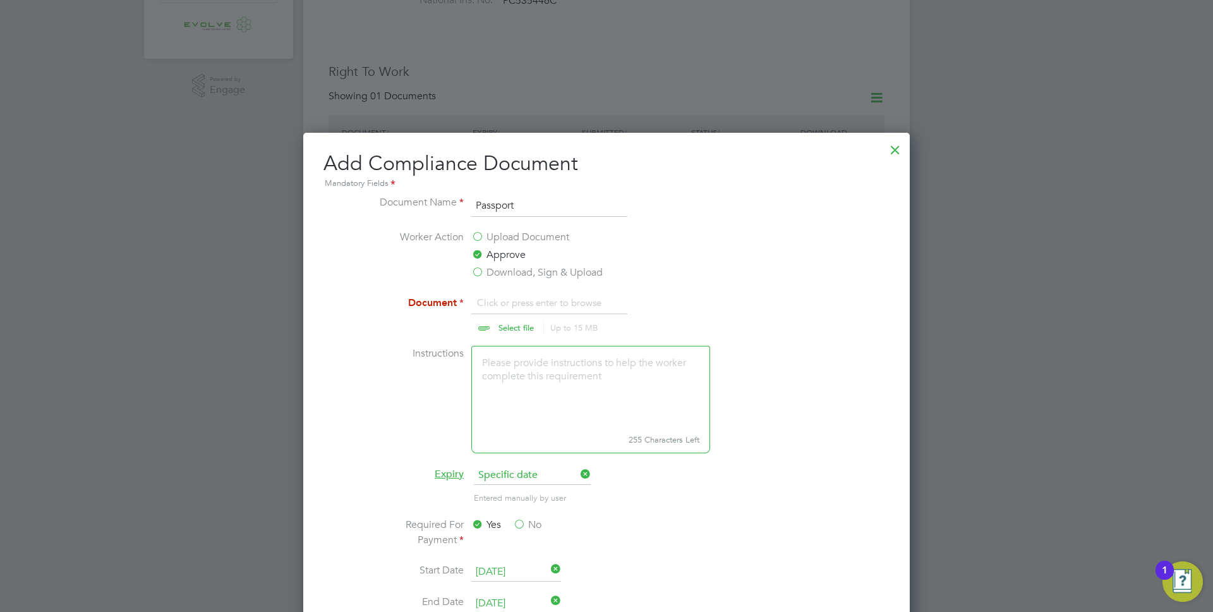
scroll to position [19, 157]
click at [478, 273] on label "Download, Sign & Upload" at bounding box center [536, 272] width 131 height 15
click at [0, 0] on input "Download, Sign & Upload" at bounding box center [0, 0] width 0 height 0
click at [499, 323] on input "file" at bounding box center [528, 314] width 198 height 38
type input "C:\fakepath\Passport.jpeg"
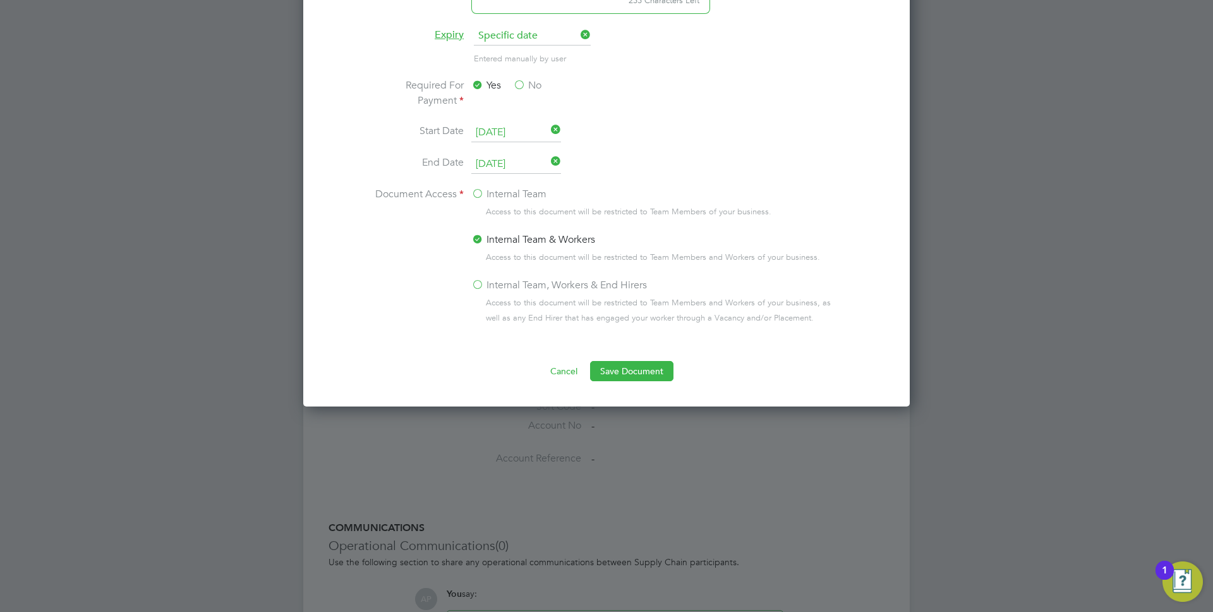
scroll to position [984, 0]
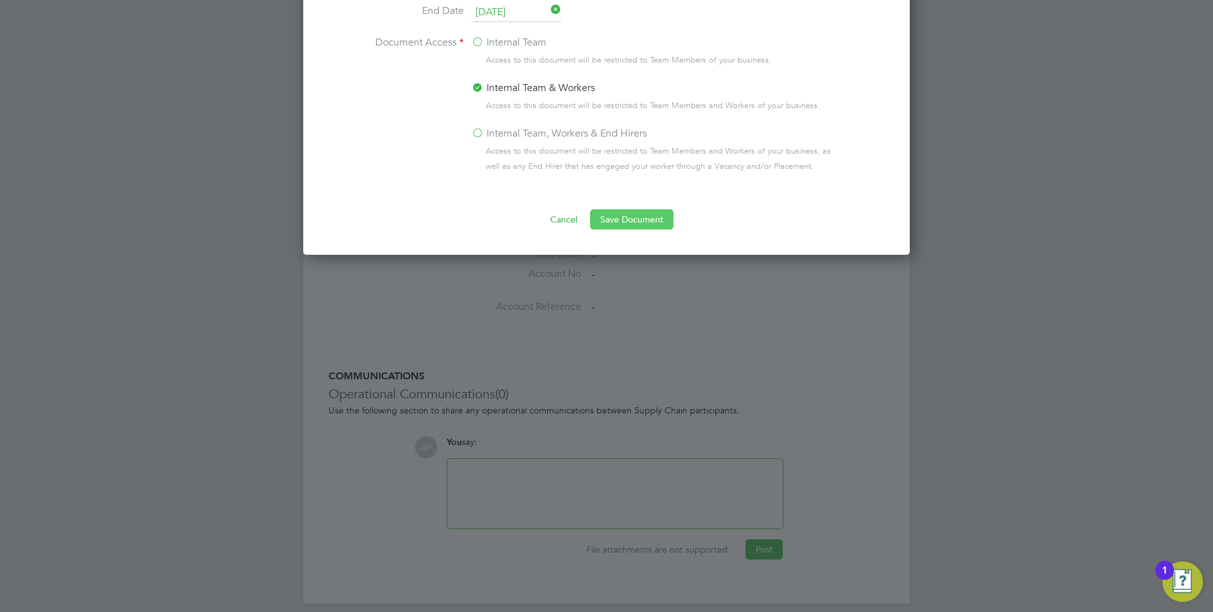
click at [644, 223] on button "Save Document" at bounding box center [631, 219] width 83 height 20
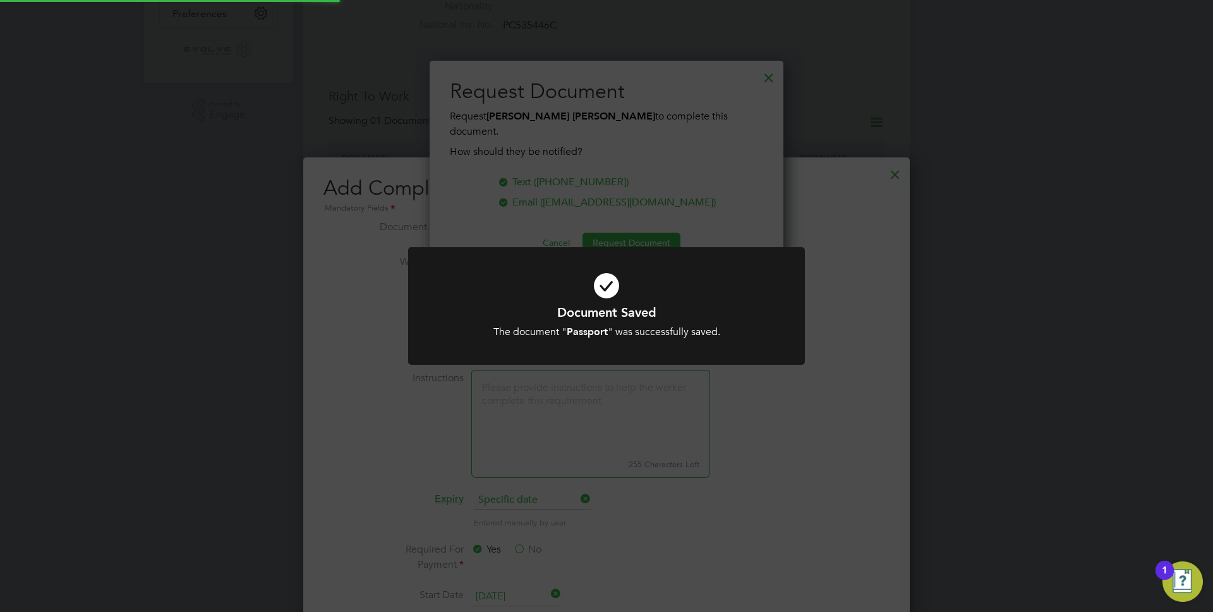
scroll to position [203, 354]
click at [757, 206] on div "Document Saved The document " Passport " was successfully saved. Cancel Okay" at bounding box center [606, 306] width 1213 height 612
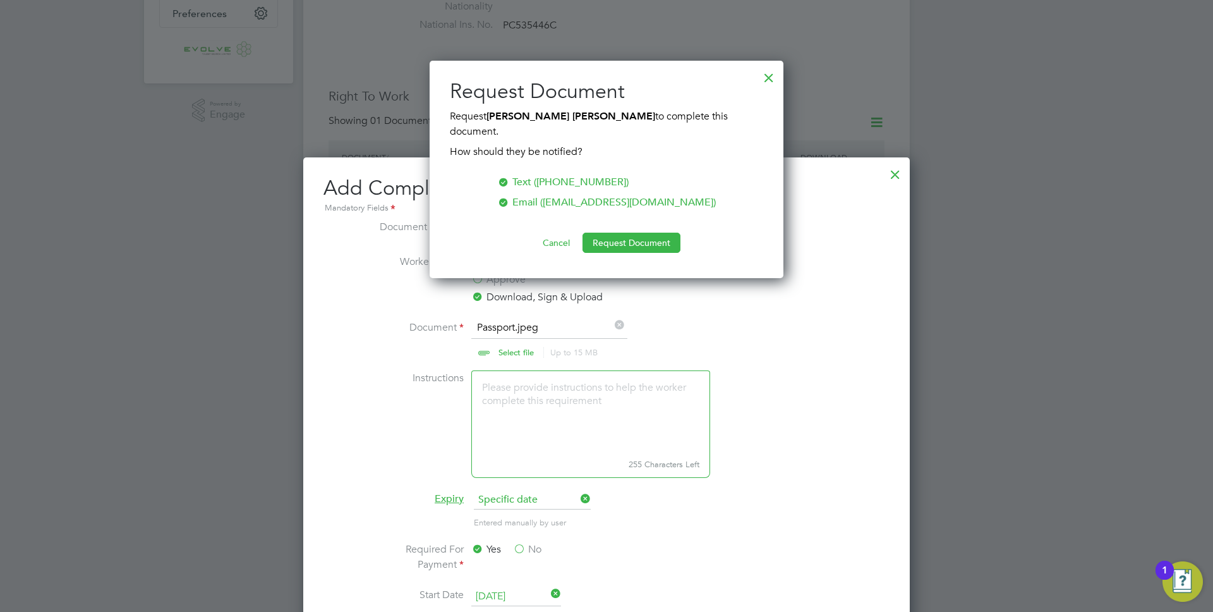
click at [548, 232] on button "Cancel" at bounding box center [556, 242] width 47 height 20
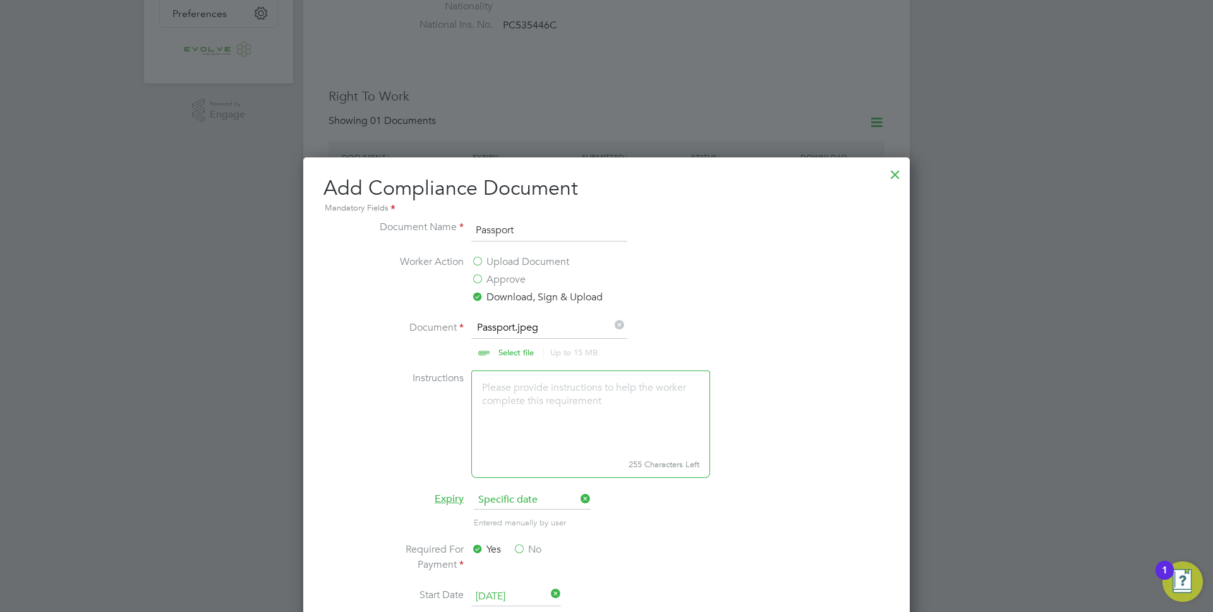
click at [891, 172] on div at bounding box center [895, 171] width 23 height 23
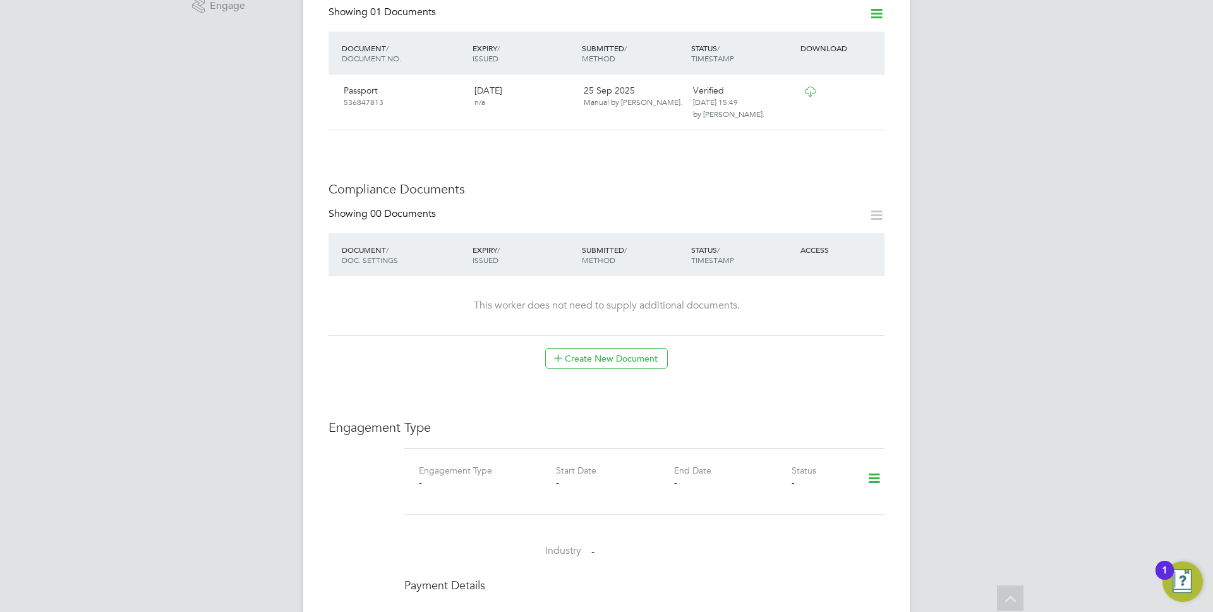
scroll to position [478, 0]
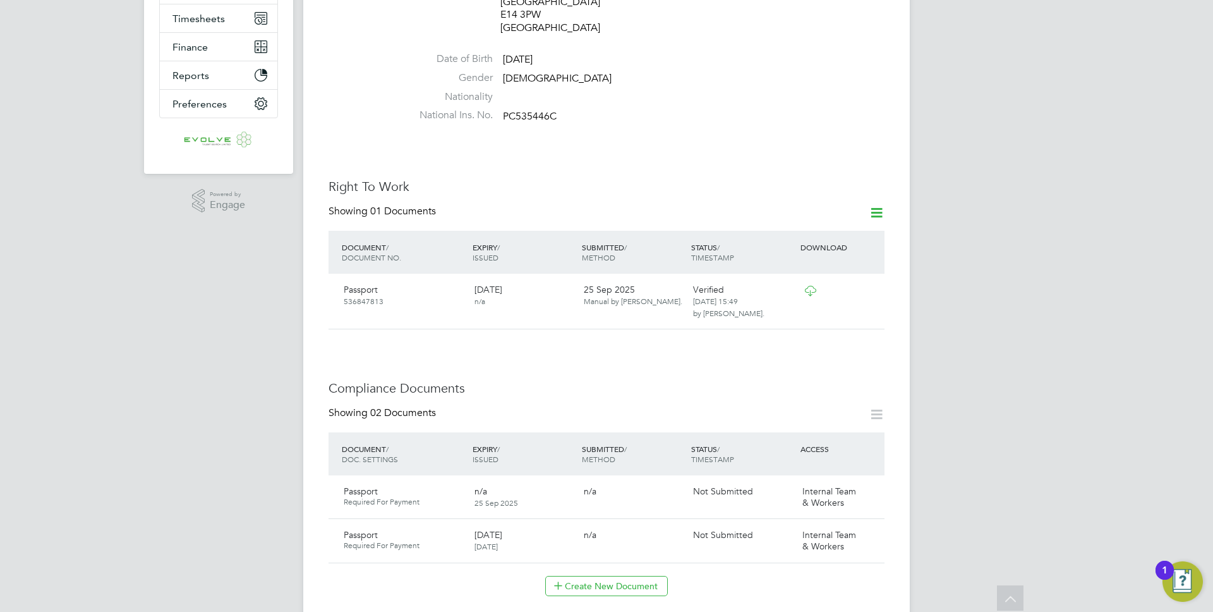
scroll to position [336, 0]
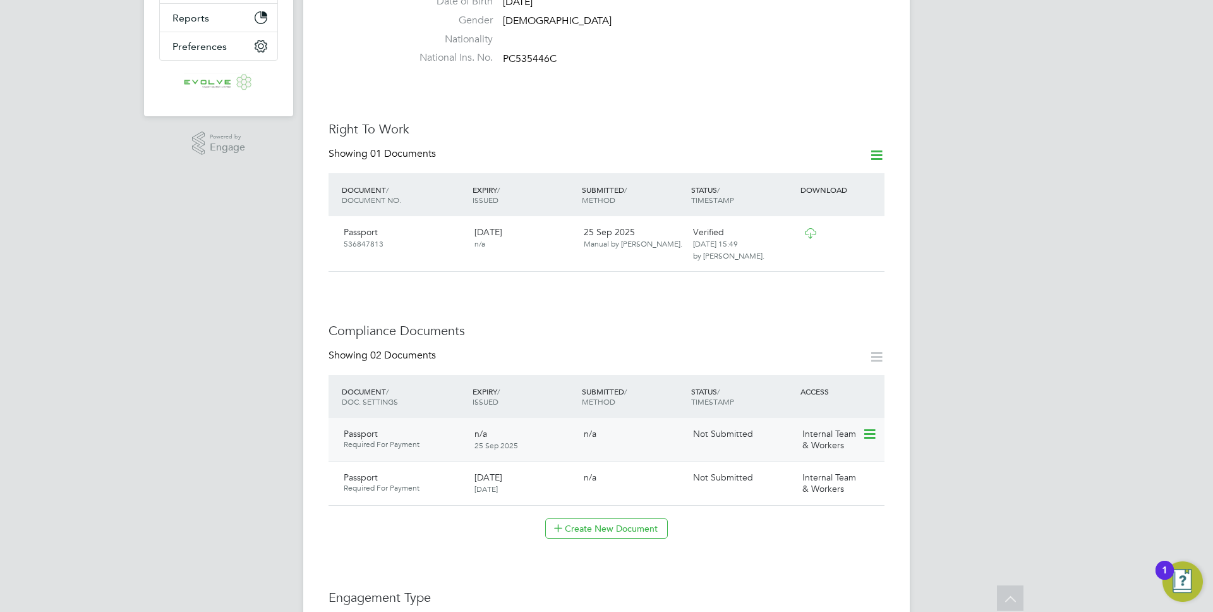
click at [867, 426] on icon at bounding box center [868, 433] width 13 height 15
click at [731, 537] on div "Worker Details Follow [PERSON_NAME] [PERSON_NAME] m: [PHONE_NUMBER] Personal De…" at bounding box center [606, 478] width 556 height 1516
click at [872, 471] on icon at bounding box center [868, 478] width 13 height 15
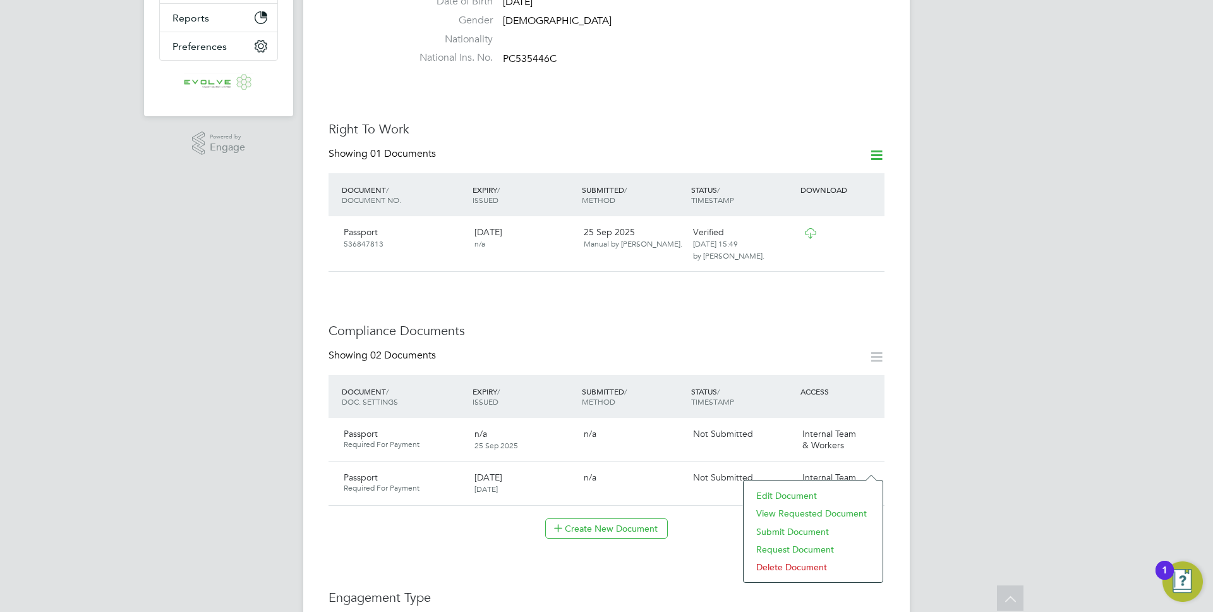
click at [798, 526] on li "Submit Document" at bounding box center [813, 531] width 126 height 18
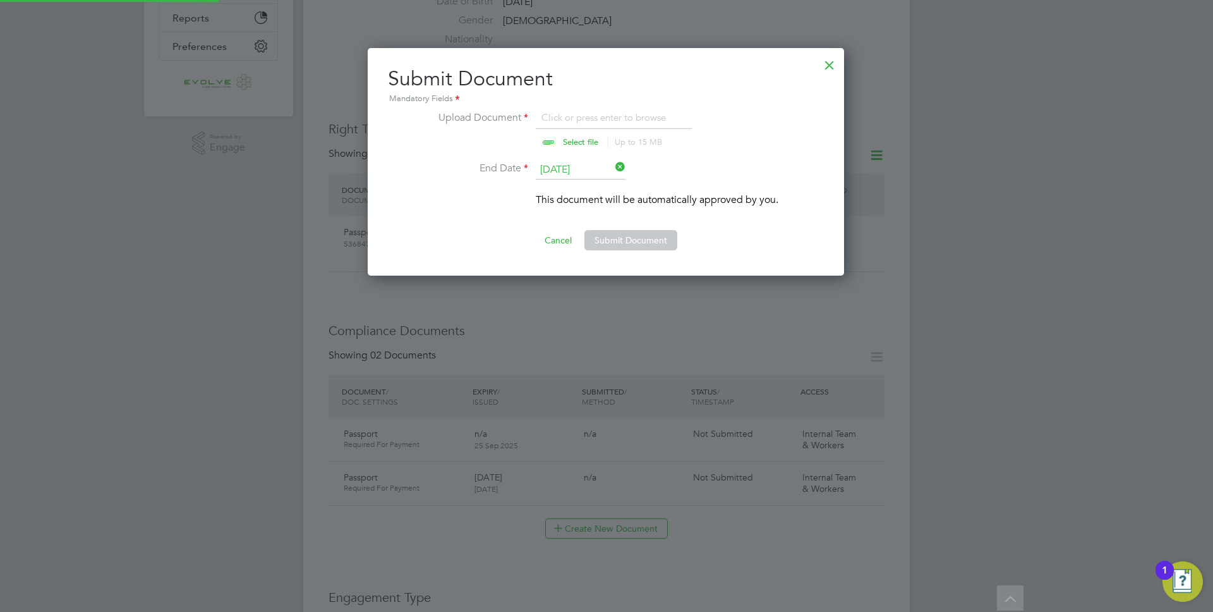
scroll to position [228, 478]
click at [582, 119] on input "file" at bounding box center [592, 129] width 198 height 38
type input "C:\fakepath\Passport.jpeg"
click at [644, 236] on button "Submit Document" at bounding box center [630, 240] width 93 height 20
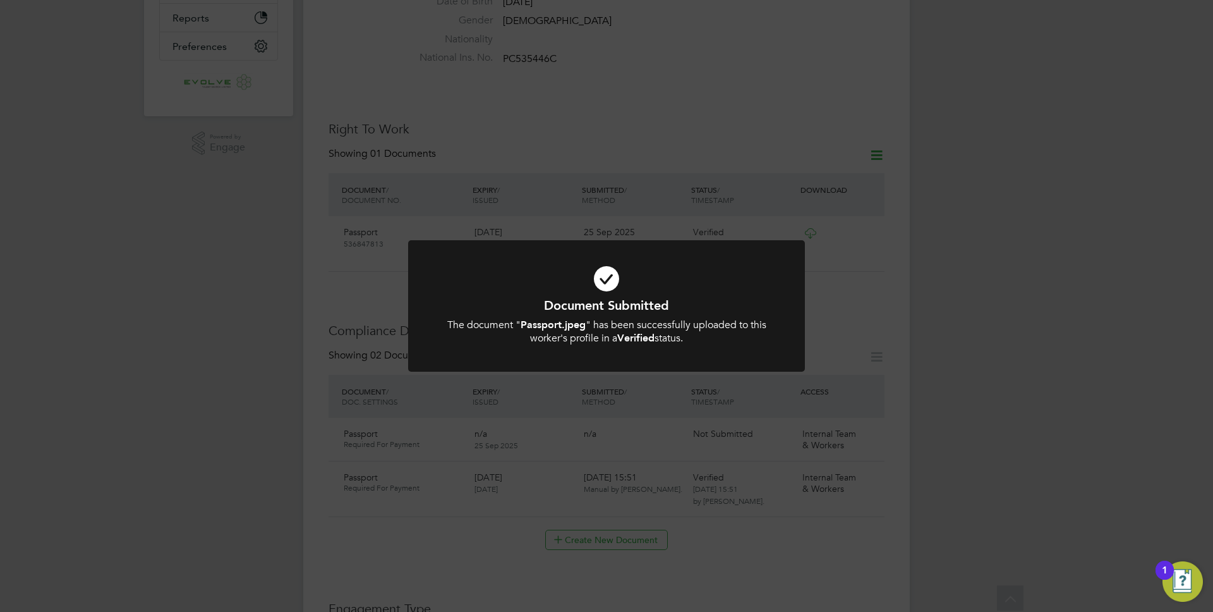
click at [831, 224] on div "Document Submitted The document " Passport.jpeg " has been successfully uploade…" at bounding box center [606, 306] width 1213 height 612
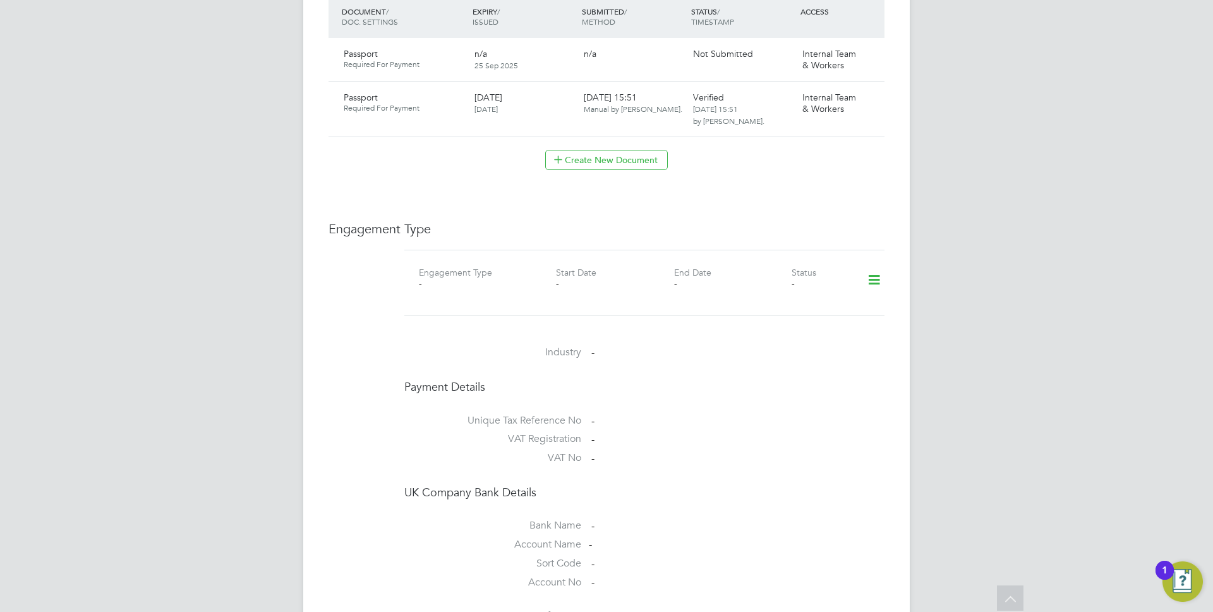
scroll to position [847, 0]
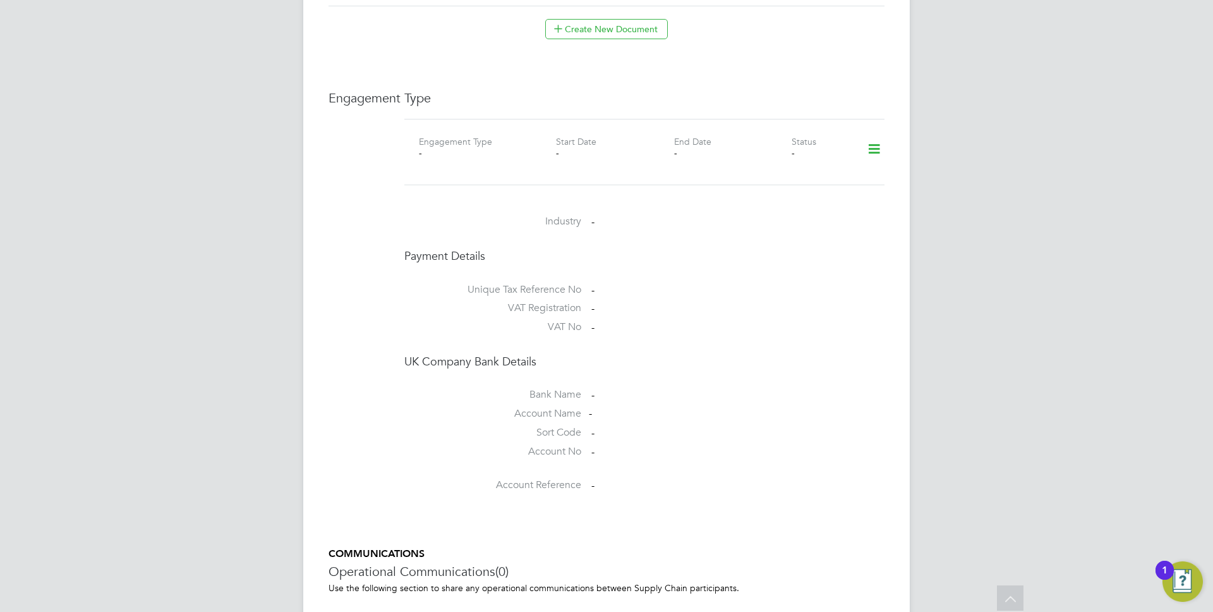
click at [871, 137] on icon at bounding box center [874, 149] width 22 height 29
click at [763, 191] on li "Add Engagement Type" at bounding box center [808, 191] width 143 height 18
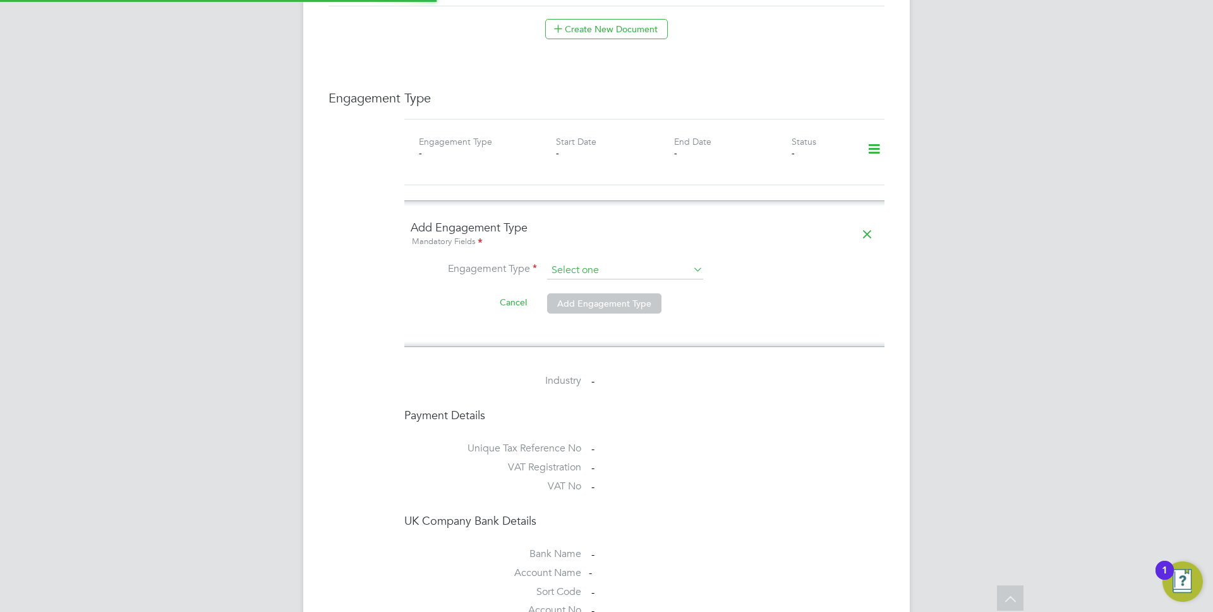
click at [569, 262] on input at bounding box center [625, 271] width 156 height 18
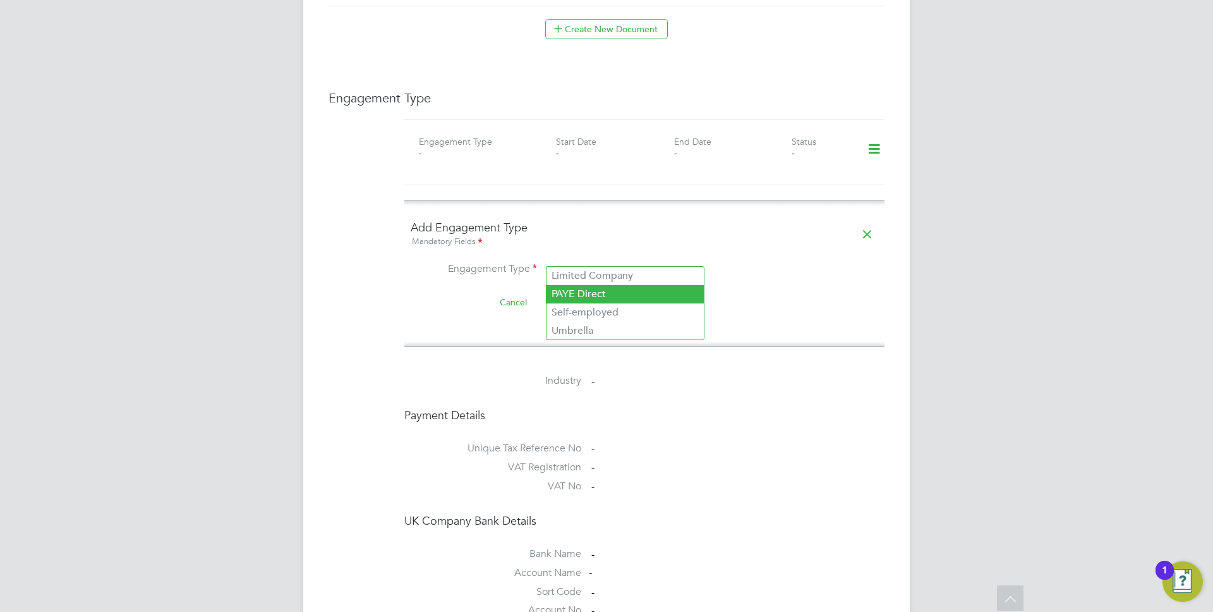
click at [574, 289] on li "PAYE Direct" at bounding box center [624, 294] width 157 height 18
type input "PAYE Direct"
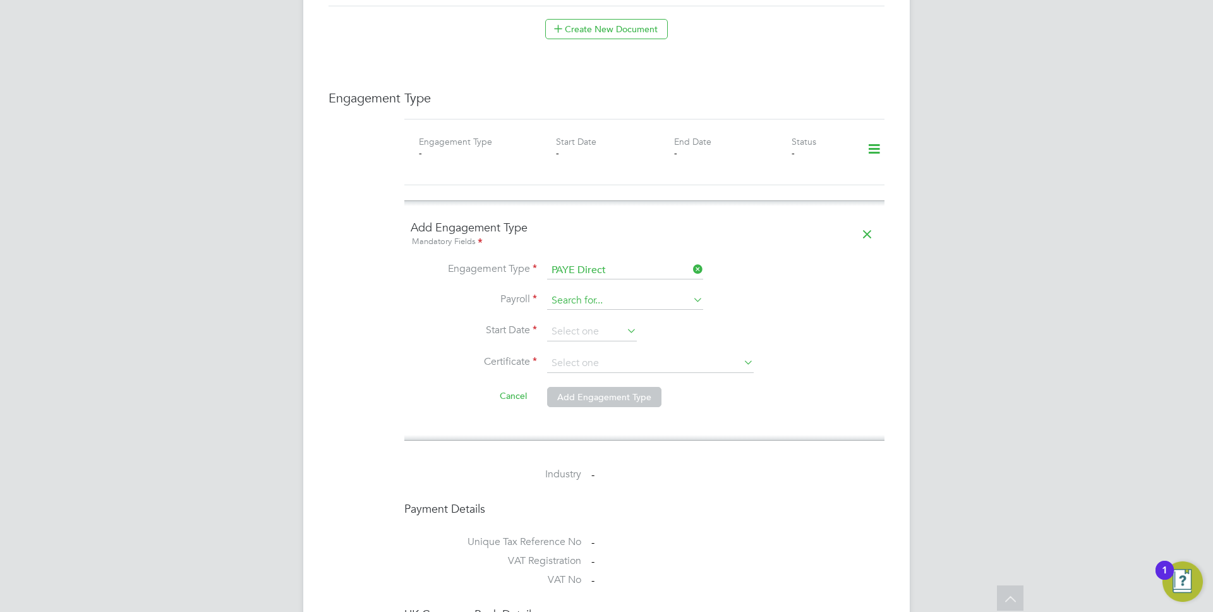
click at [577, 292] on input at bounding box center [625, 301] width 156 height 18
click at [574, 303] on li "PAYE" at bounding box center [624, 306] width 157 height 18
type input "PAYE"
click at [570, 324] on input at bounding box center [592, 331] width 90 height 19
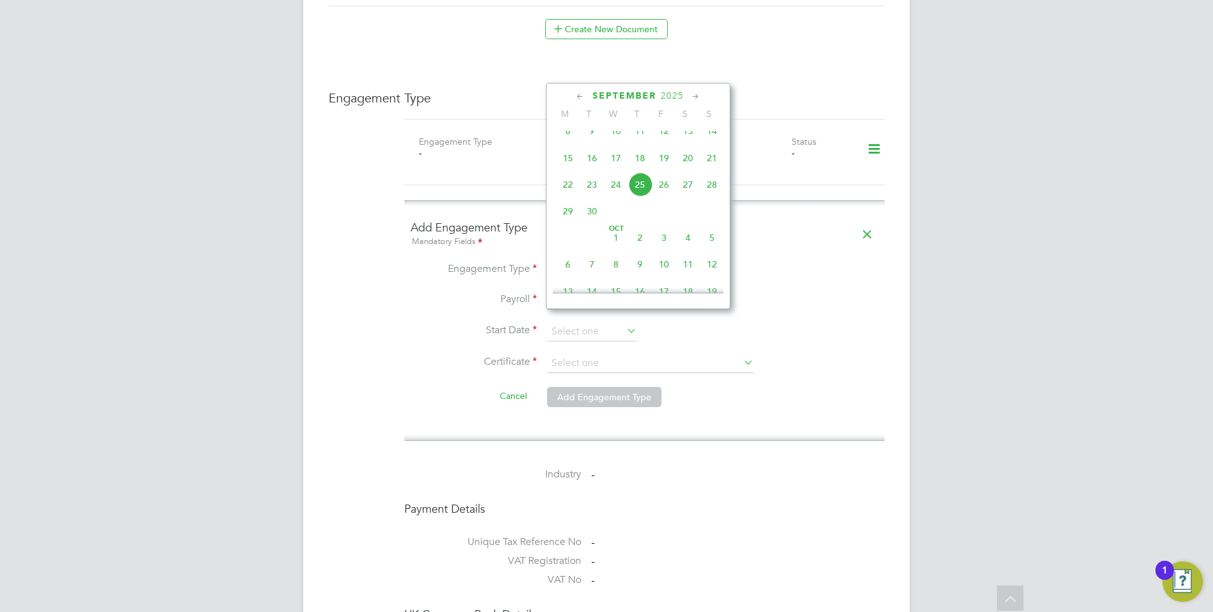
click at [567, 196] on span "22" at bounding box center [568, 184] width 24 height 24
type input "[DATE]"
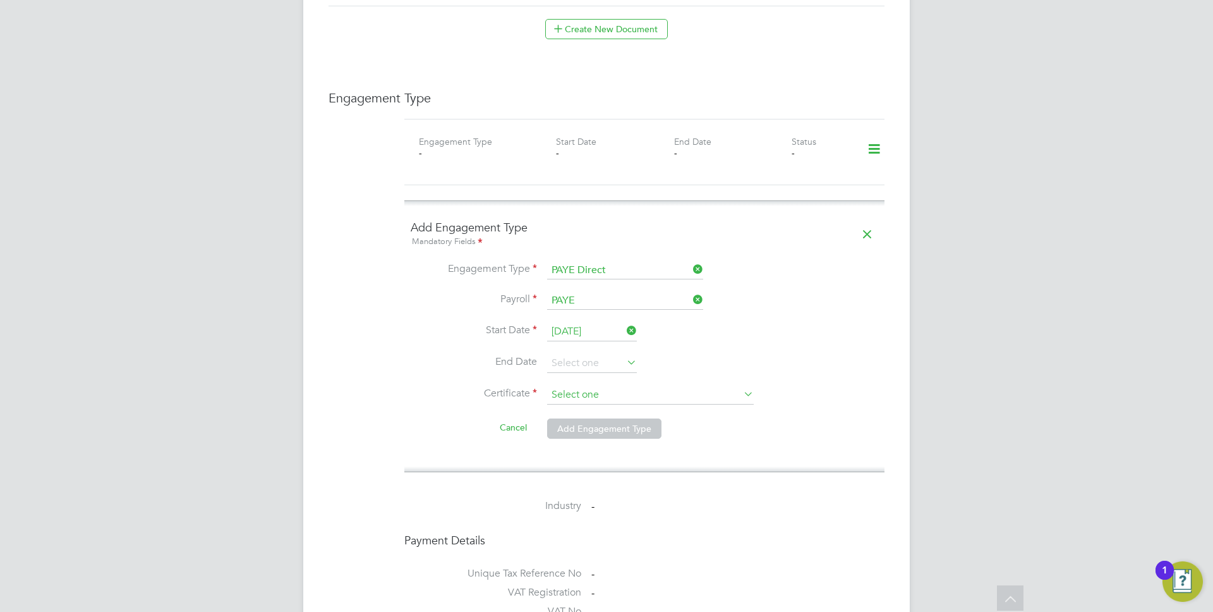
click at [569, 385] on input at bounding box center [650, 394] width 207 height 19
click at [578, 435] on li "Don't know" at bounding box center [650, 433] width 208 height 16
type input "Don't know"
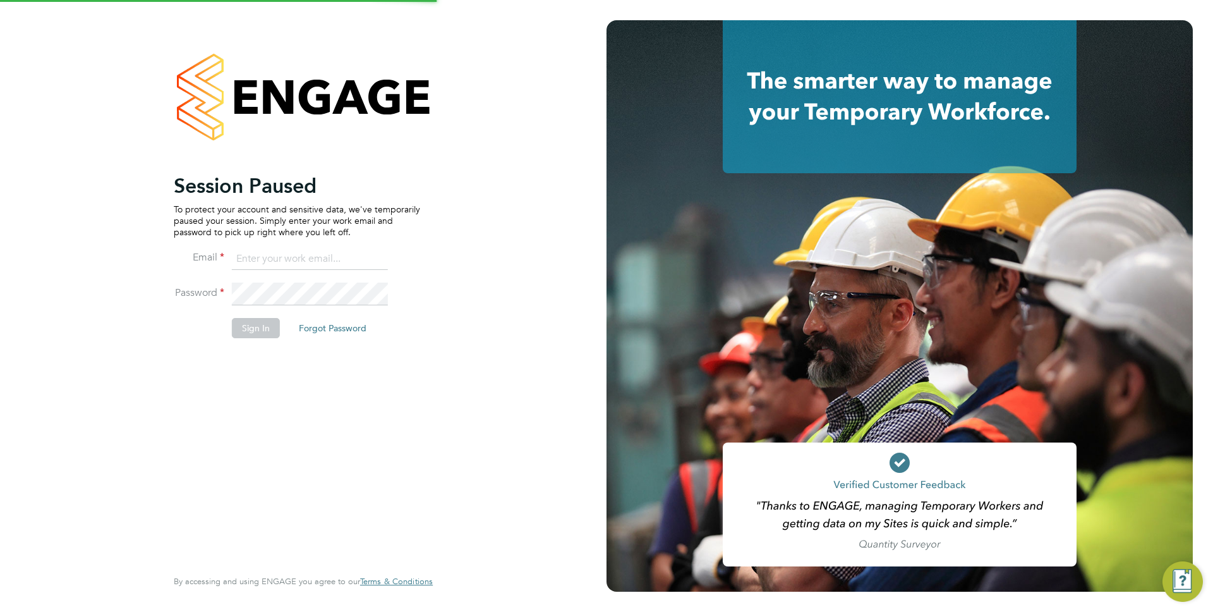
click at [569, 481] on div "Session Paused To protect your account and sensitive data, we've temporarily pa…" at bounding box center [303, 306] width 606 height 612
click at [342, 268] on input at bounding box center [310, 259] width 156 height 23
type input "anthony.perrin@evolve-talent.co.uk"
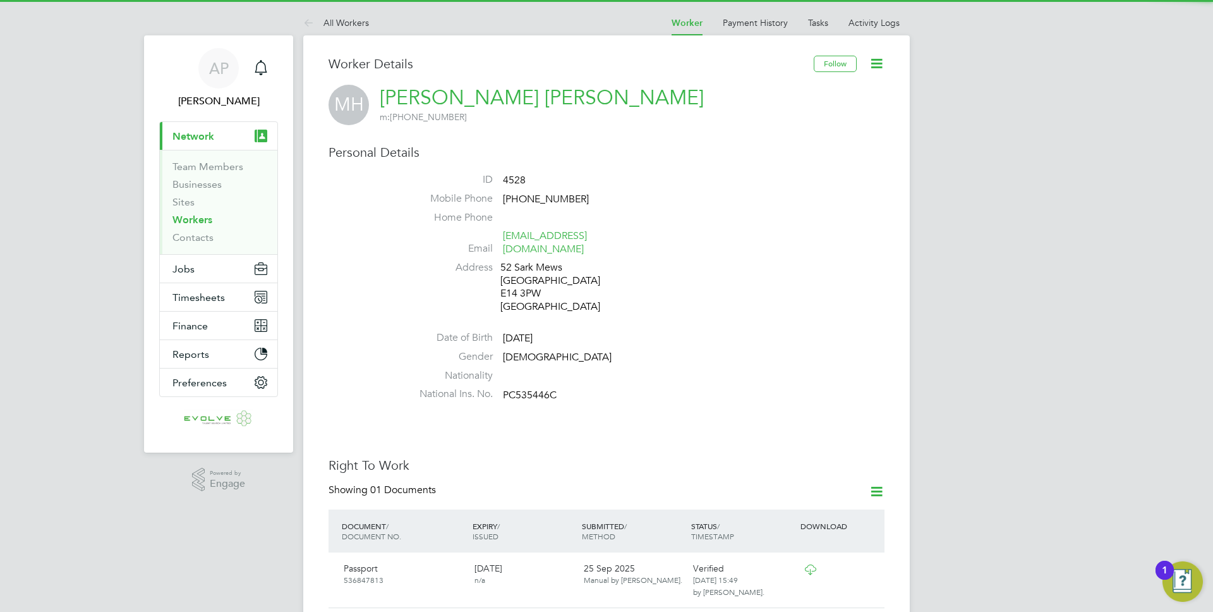
click at [792, 298] on li "Address [STREET_ADDRESS]" at bounding box center [644, 289] width 480 height 56
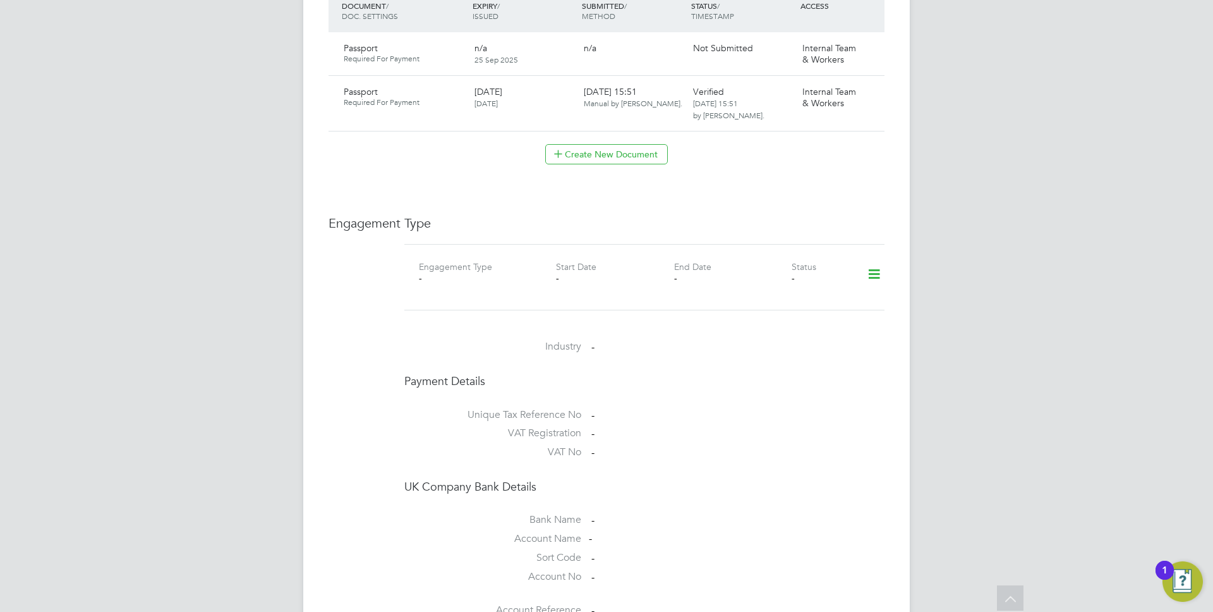
scroll to position [838, 0]
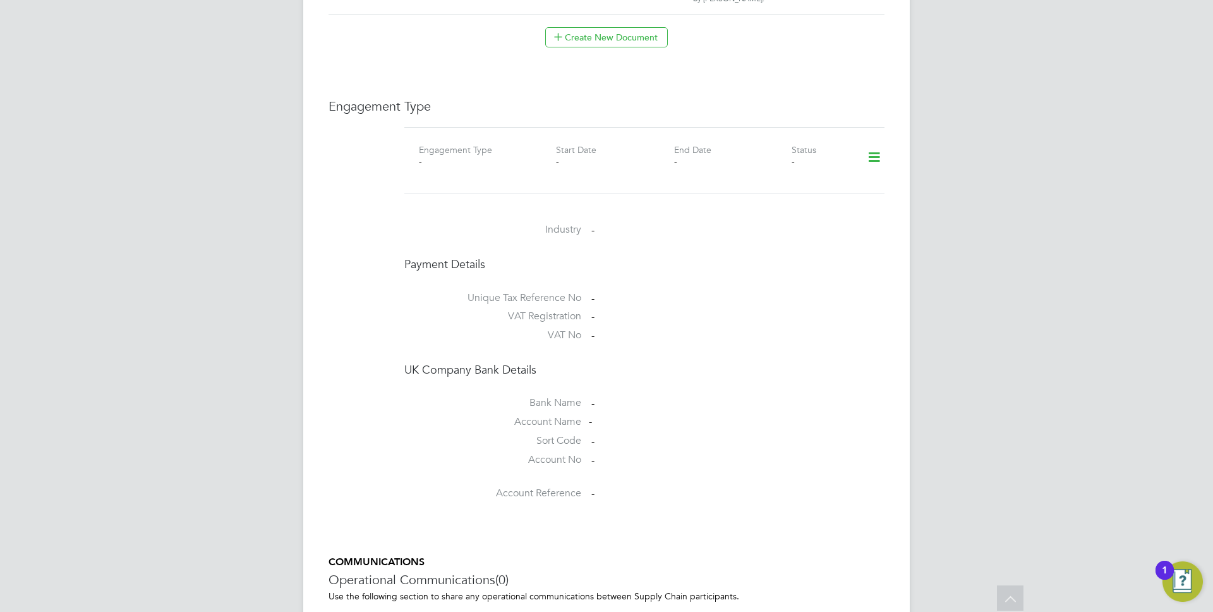
click at [875, 143] on icon at bounding box center [874, 157] width 22 height 29
click at [795, 197] on li "Add Engagement Type" at bounding box center [808, 199] width 143 height 18
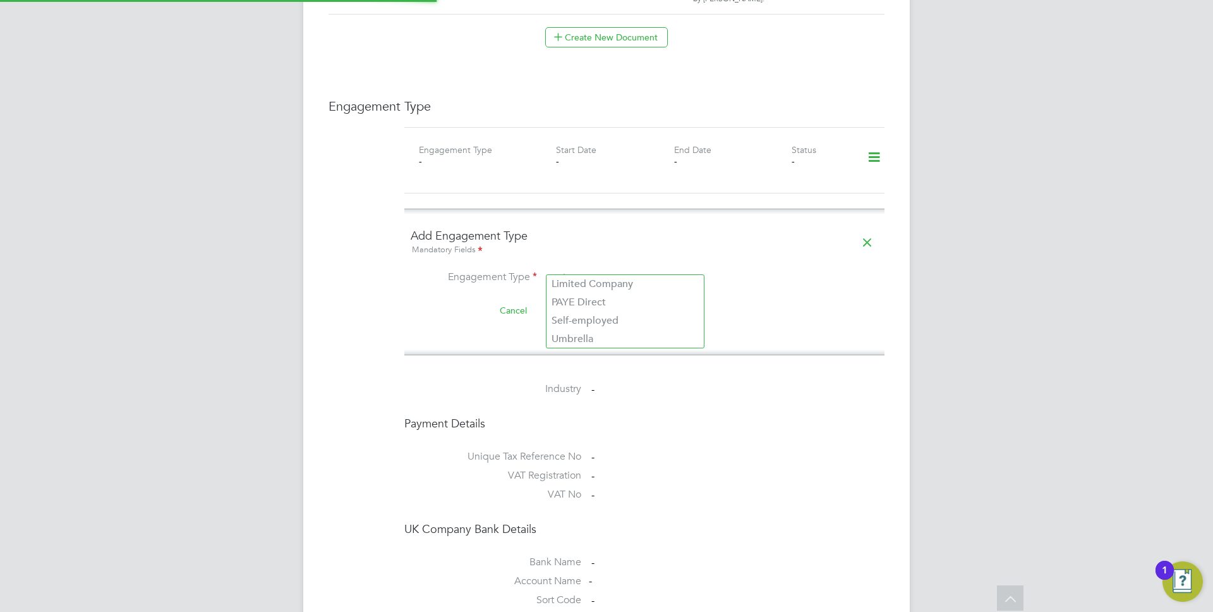
click at [577, 274] on div "All Workers Worker Payment History Tasks Activity Logs Worker Payment History T…" at bounding box center [606, 60] width 606 height 1776
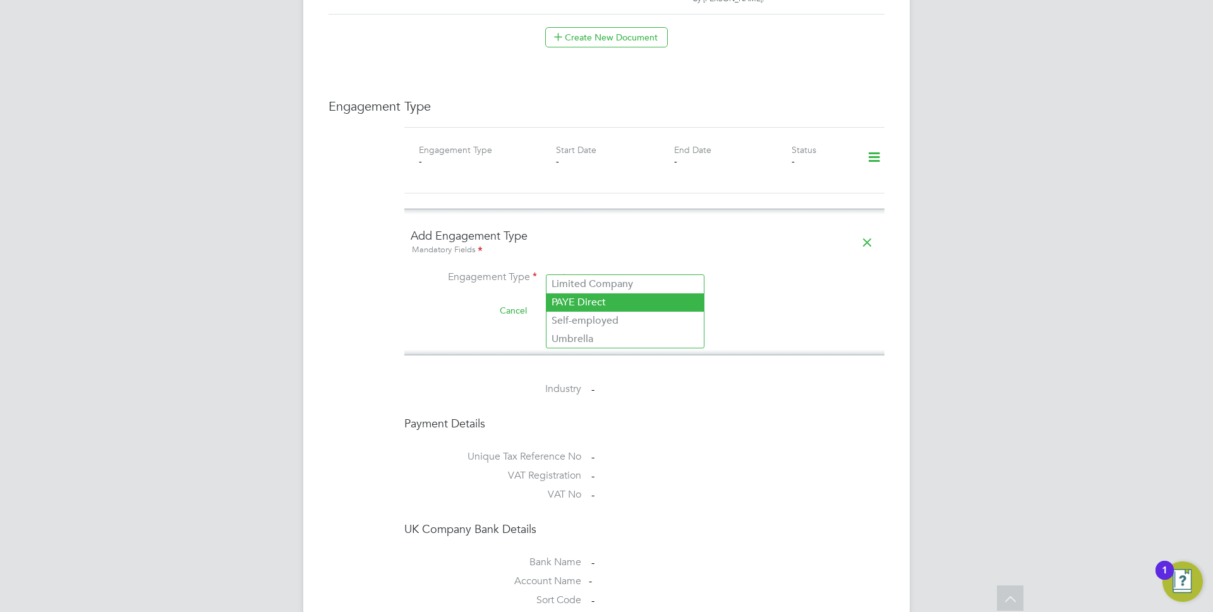
click at [577, 295] on li "PAYE Direct" at bounding box center [624, 302] width 157 height 18
type input "PAYE Direct"
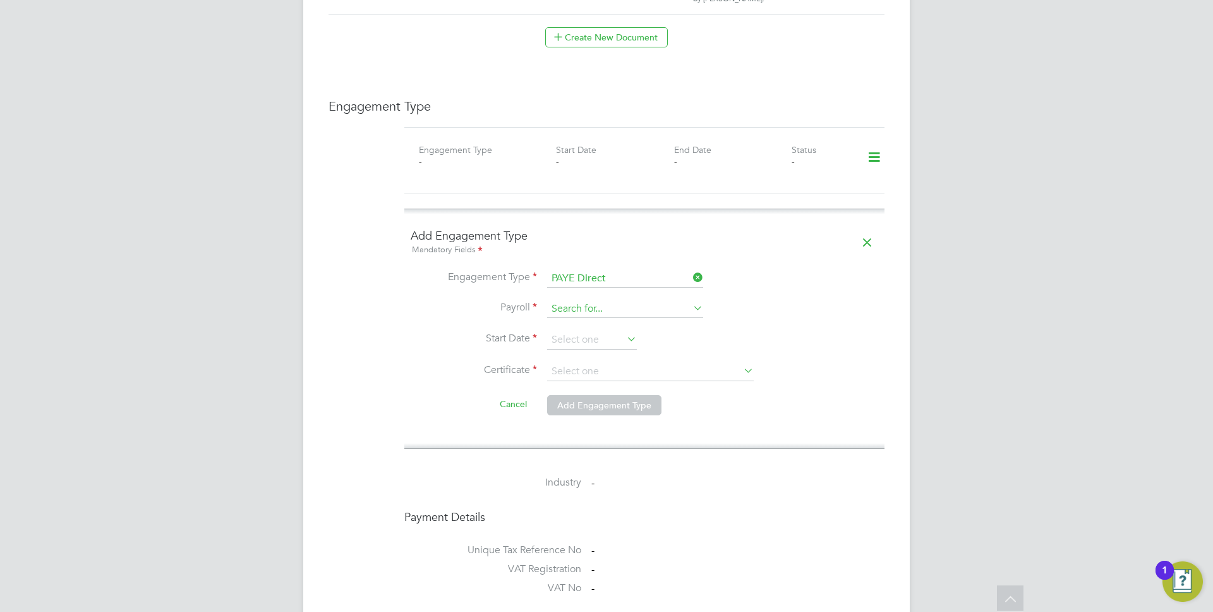
click at [576, 300] on input at bounding box center [625, 309] width 156 height 18
click at [574, 311] on li "PAYE" at bounding box center [624, 314] width 157 height 18
type input "PAYE"
click at [574, 330] on input at bounding box center [592, 339] width 90 height 19
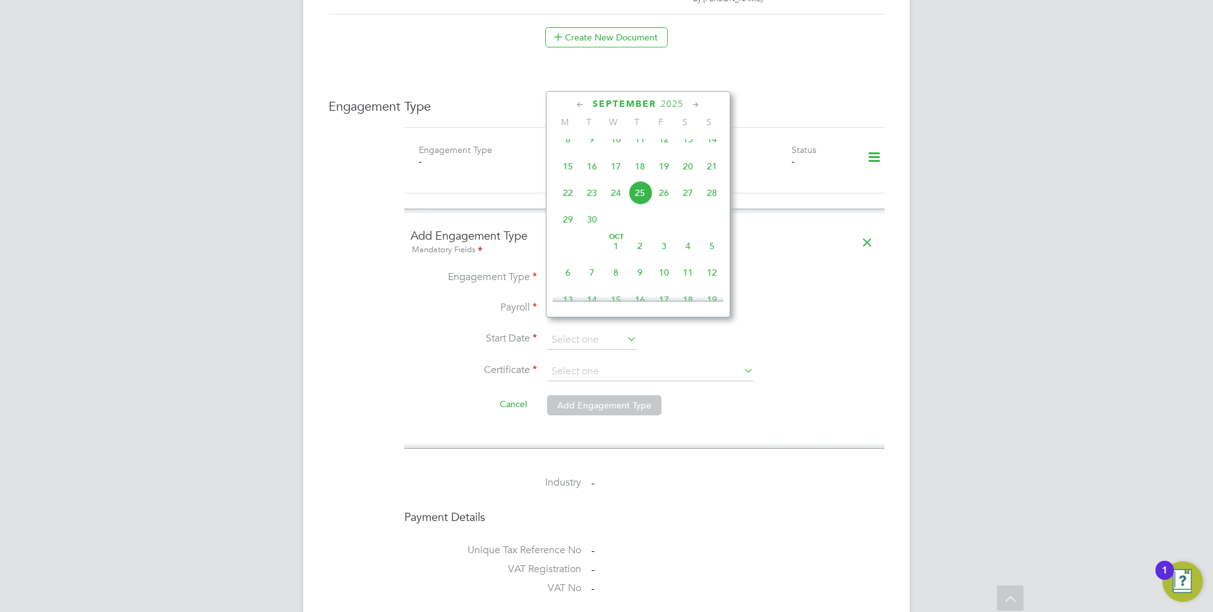
click at [567, 205] on span "22" at bounding box center [568, 193] width 24 height 24
type input "[DATE]"
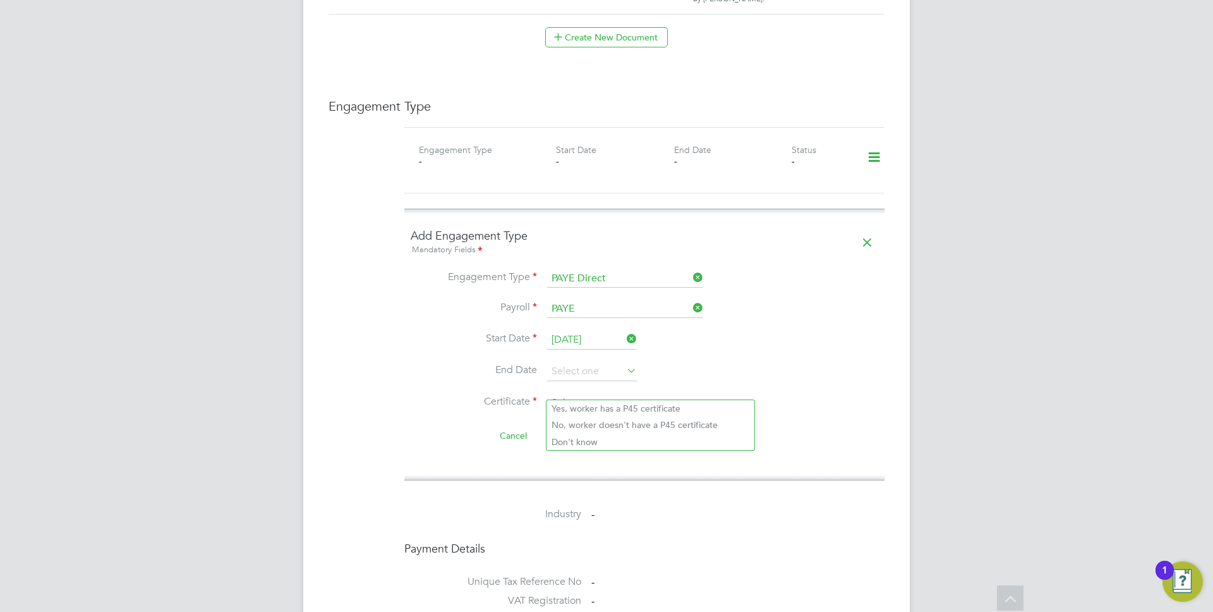
click at [564, 394] on input at bounding box center [650, 403] width 207 height 19
click at [565, 445] on li "Don't know" at bounding box center [650, 441] width 208 height 16
type input "Don't know"
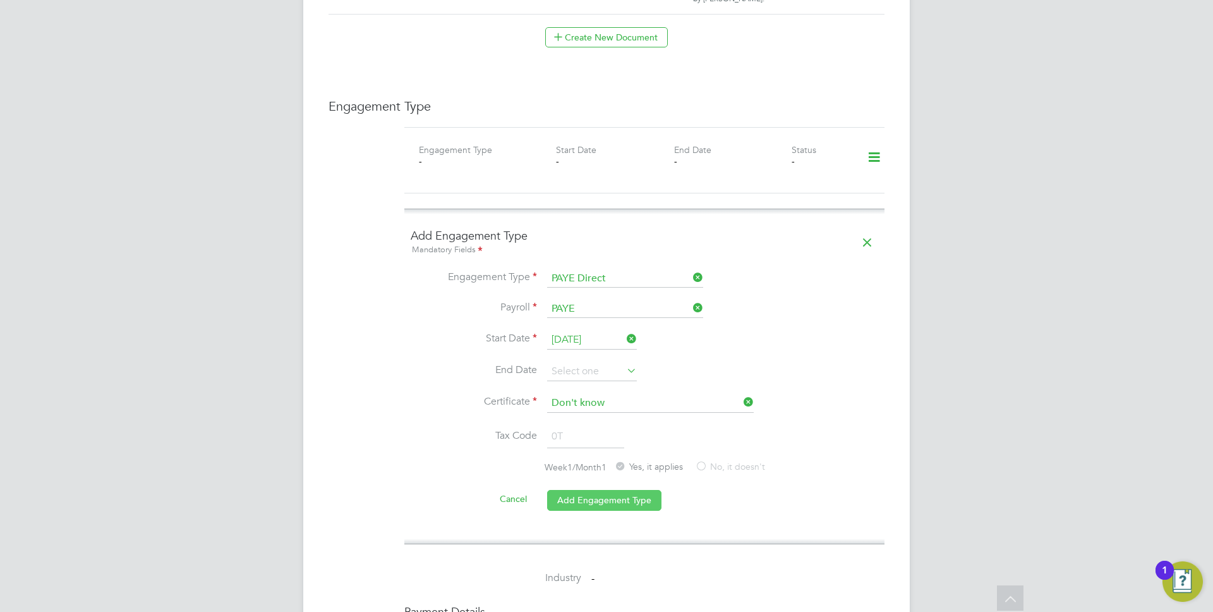
click at [564, 490] on button "Add Engagement Type" at bounding box center [604, 500] width 114 height 20
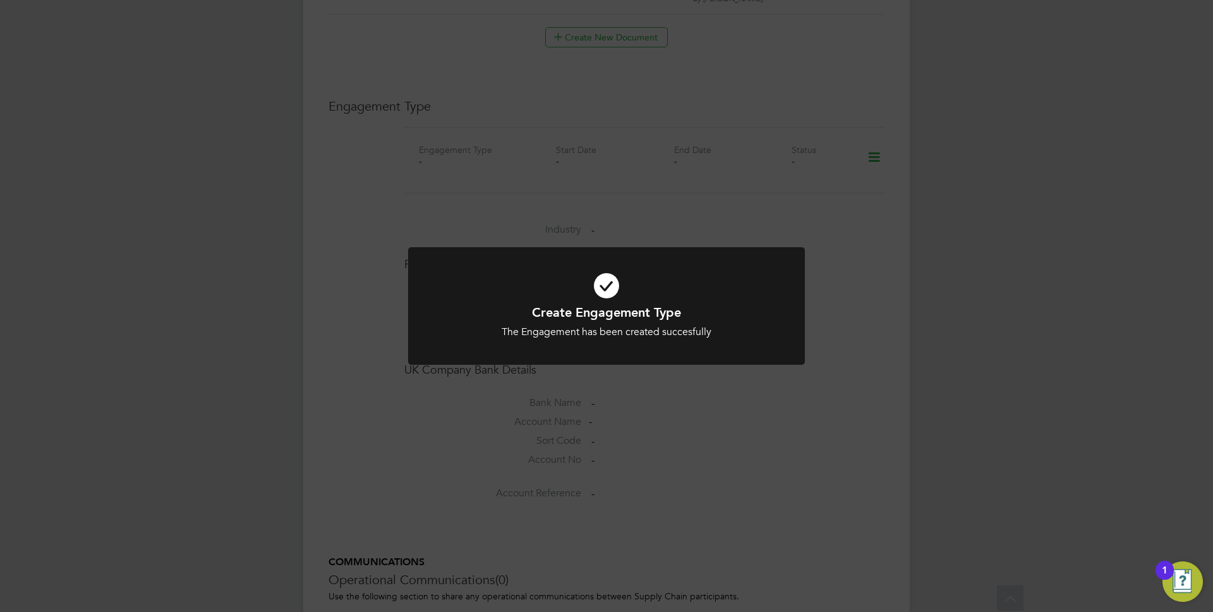
click at [339, 402] on div "Create Engagement Type The Engagement has been created succesfully Cancel Okay" at bounding box center [606, 306] width 1213 height 612
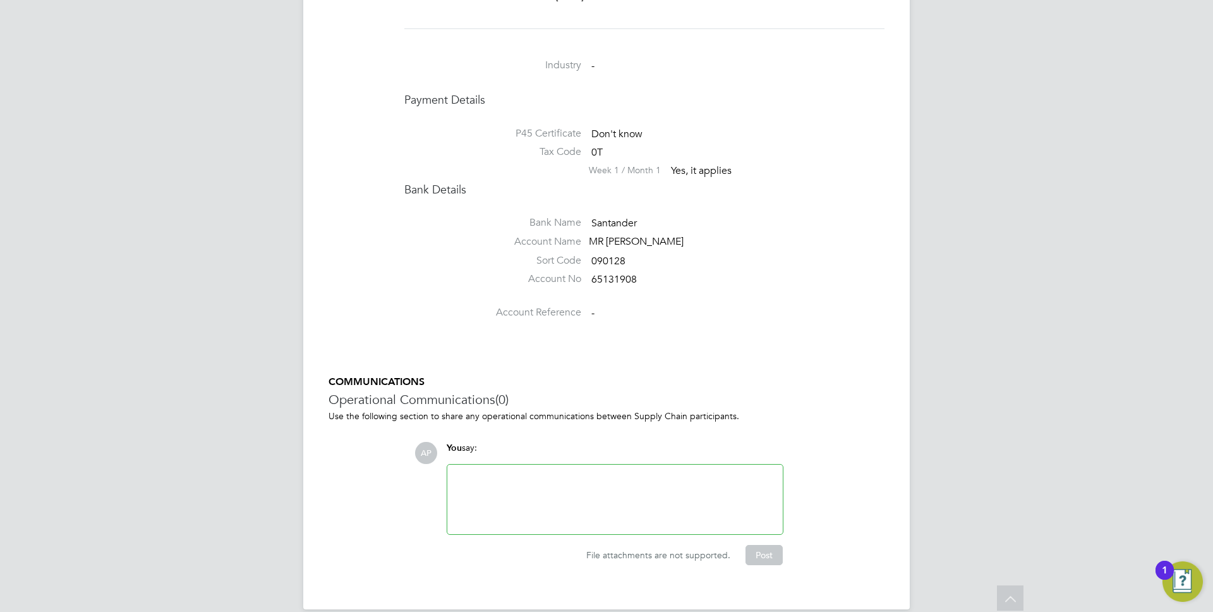
scroll to position [1008, 0]
